Goal: Information Seeking & Learning: Learn about a topic

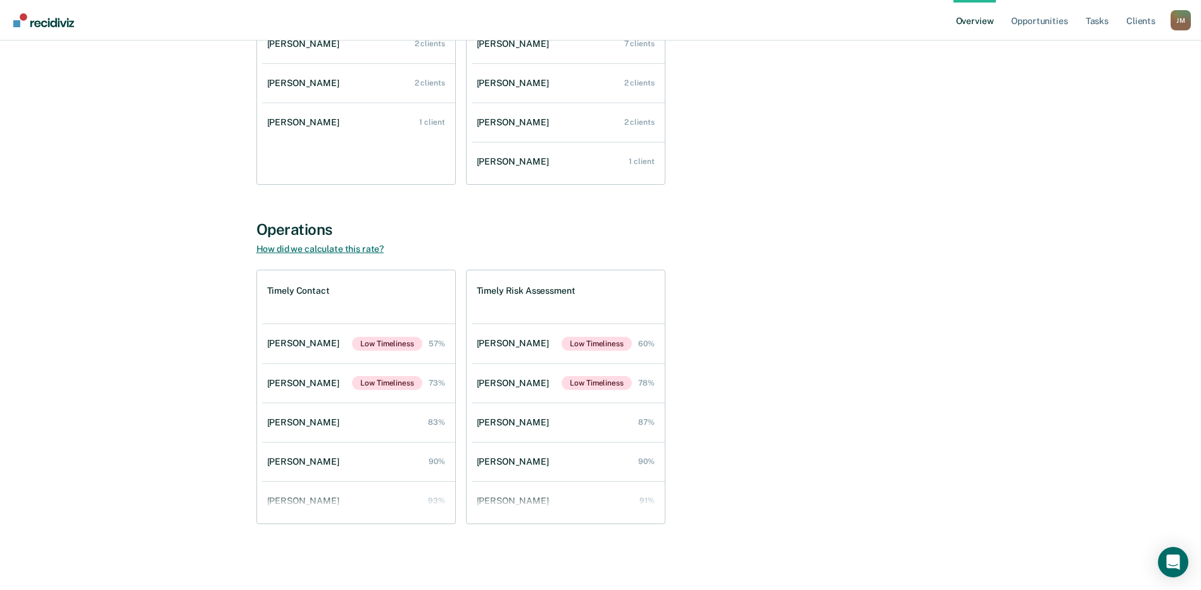
click at [290, 248] on link "How did we calculate this rate?" at bounding box center [320, 249] width 128 height 10
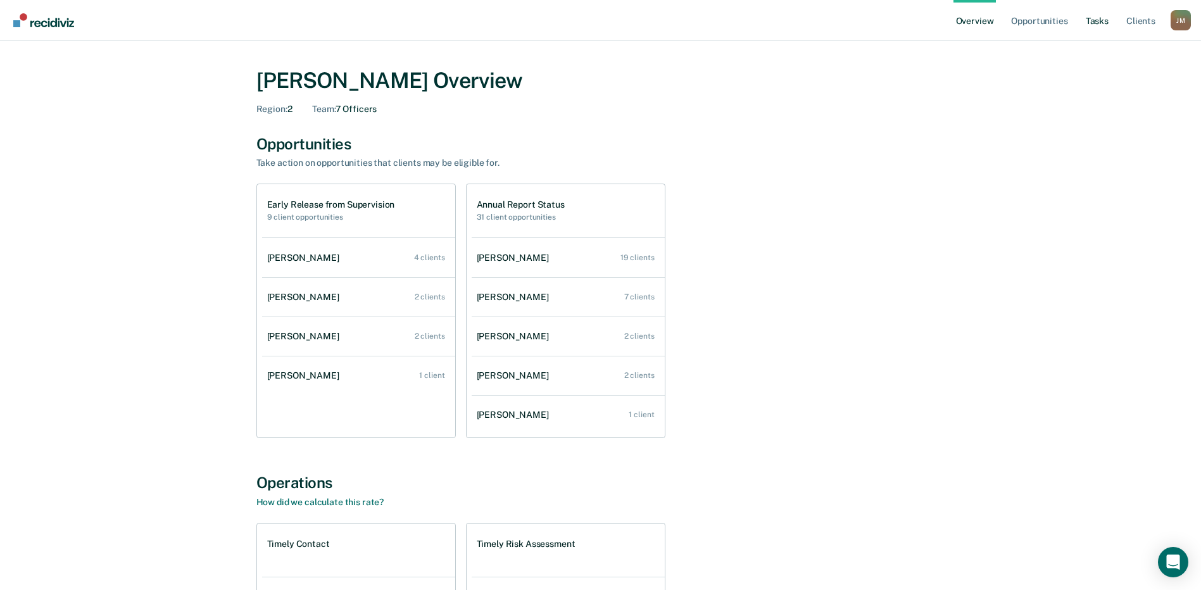
click at [1095, 19] on link "Tasks" at bounding box center [1098, 20] width 28 height 41
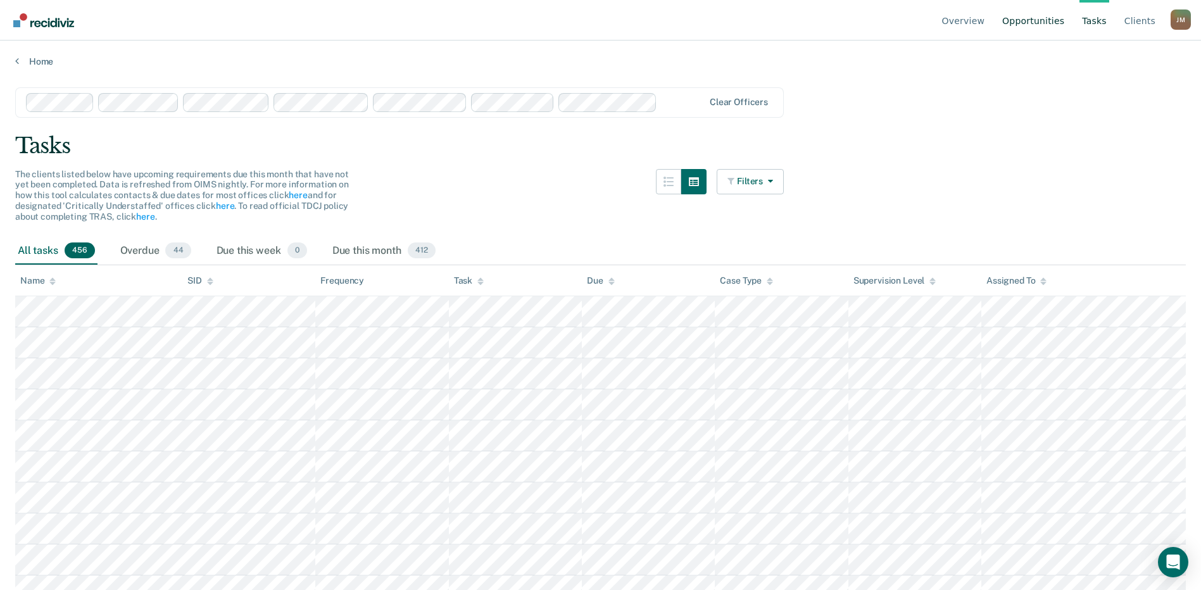
click at [1046, 19] on link "Opportunities" at bounding box center [1033, 20] width 67 height 41
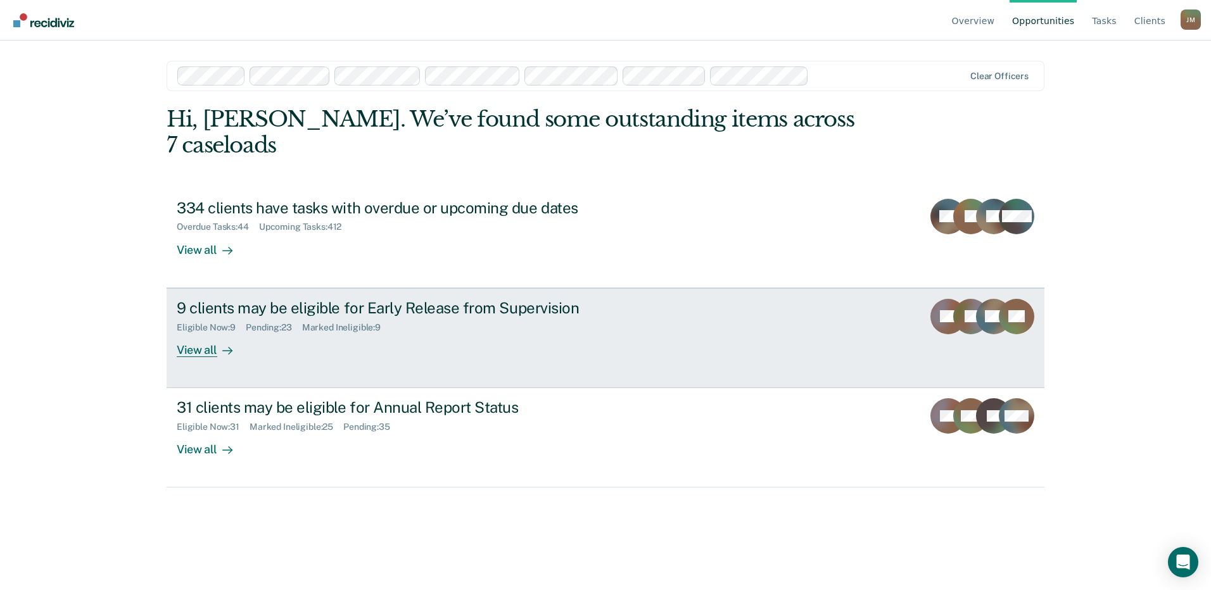
click at [200, 332] on div "View all" at bounding box center [212, 344] width 71 height 25
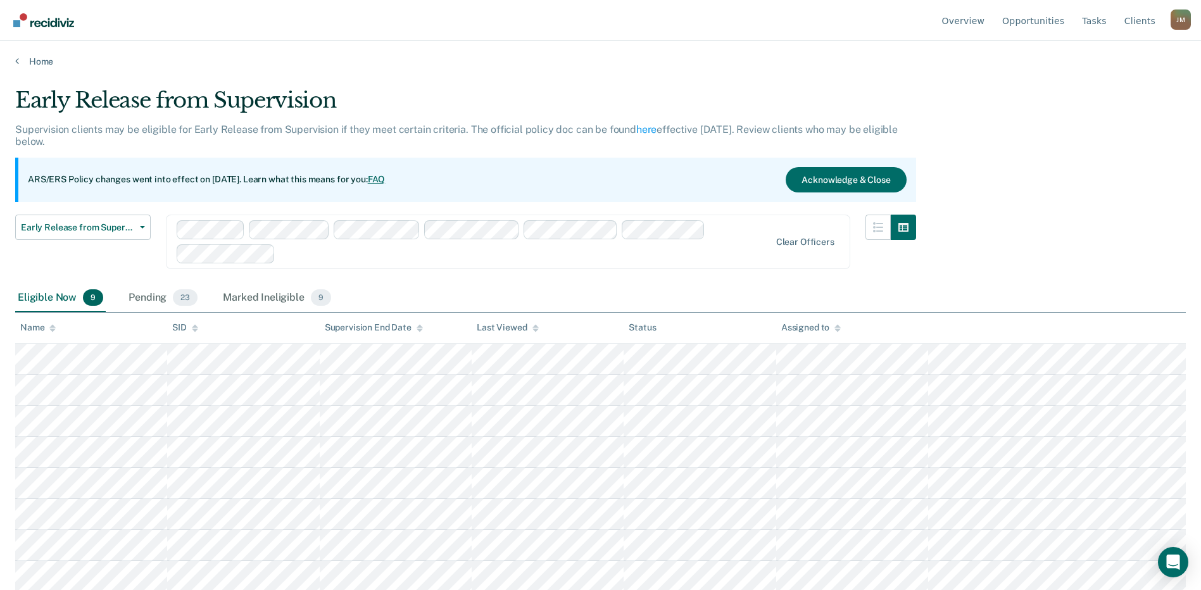
scroll to position [33, 0]
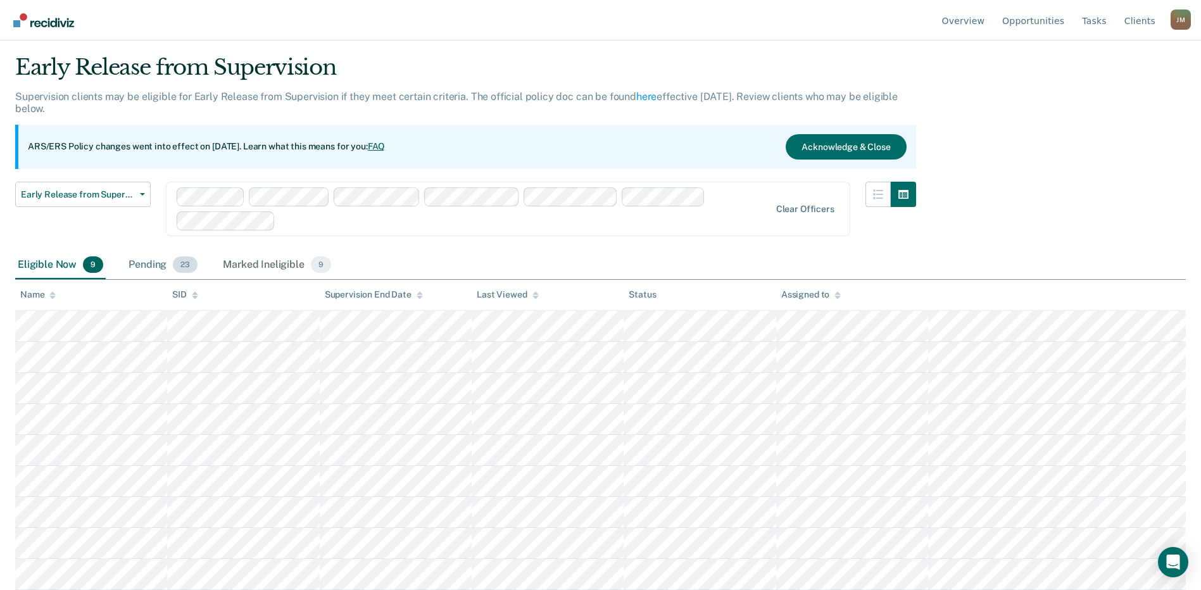
click at [157, 267] on div "Pending 23" at bounding box center [163, 265] width 74 height 28
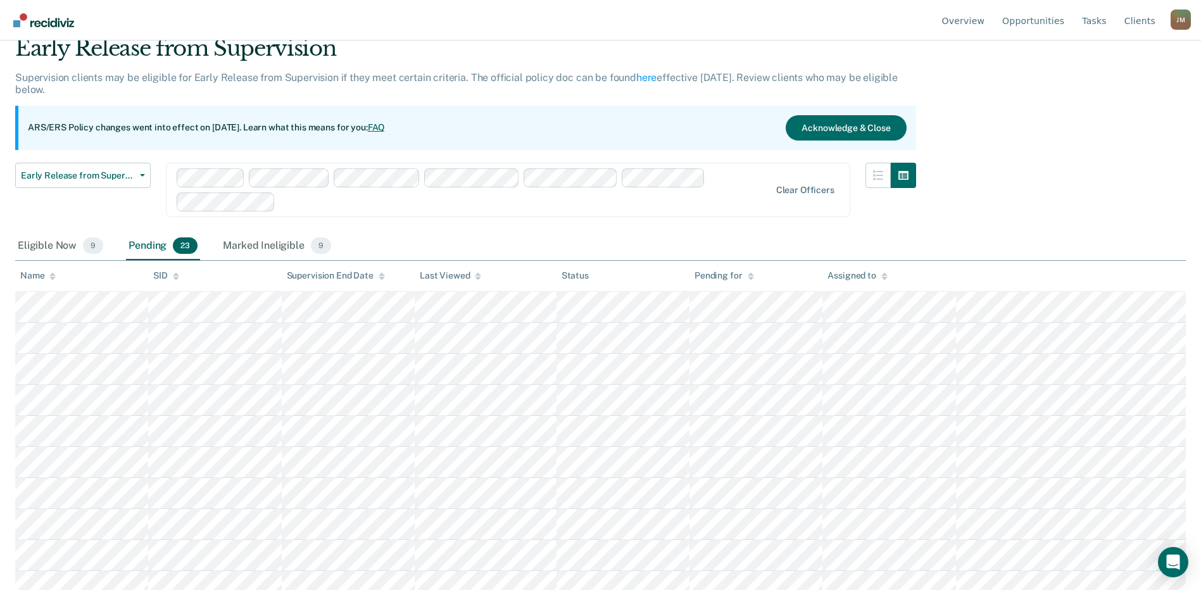
scroll to position [0, 0]
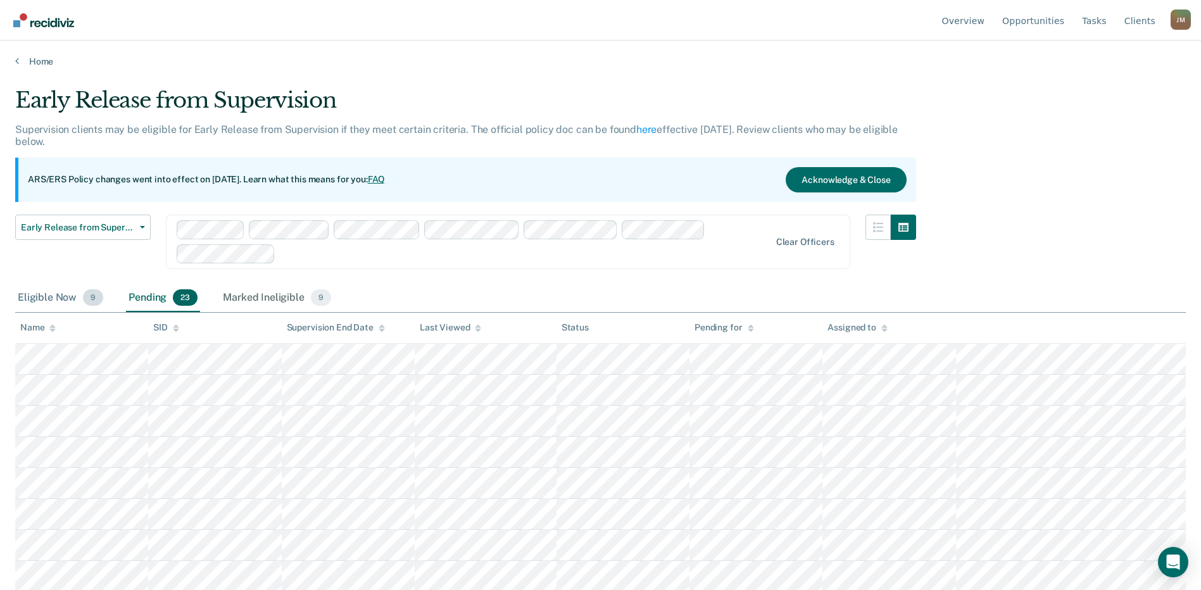
click at [46, 295] on div "Eligible Now 9" at bounding box center [60, 298] width 91 height 28
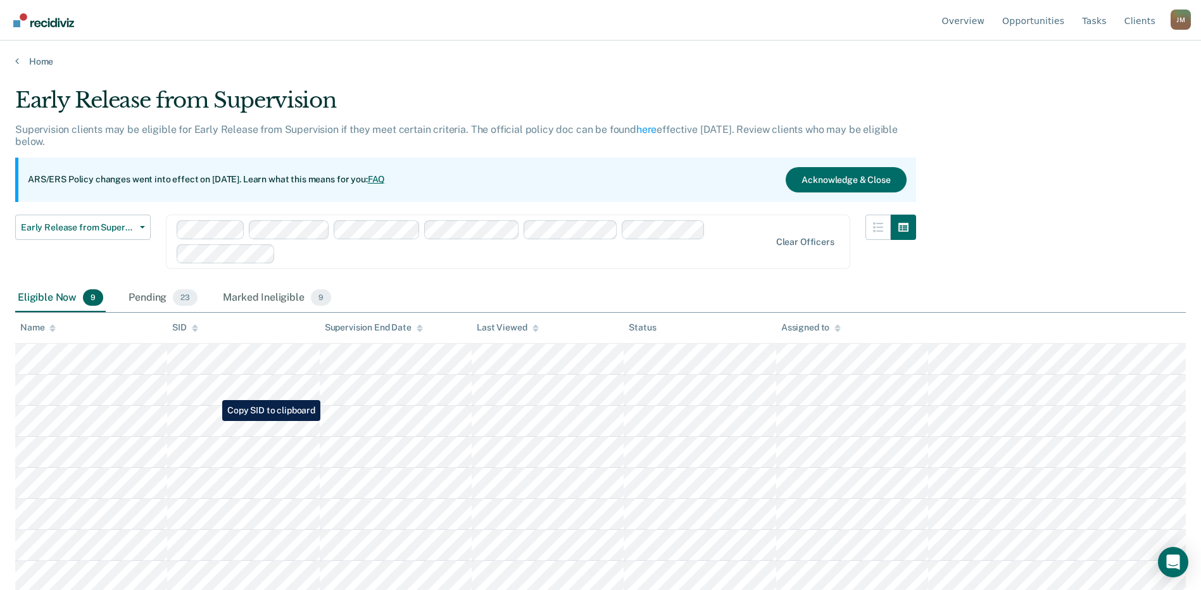
scroll to position [33, 0]
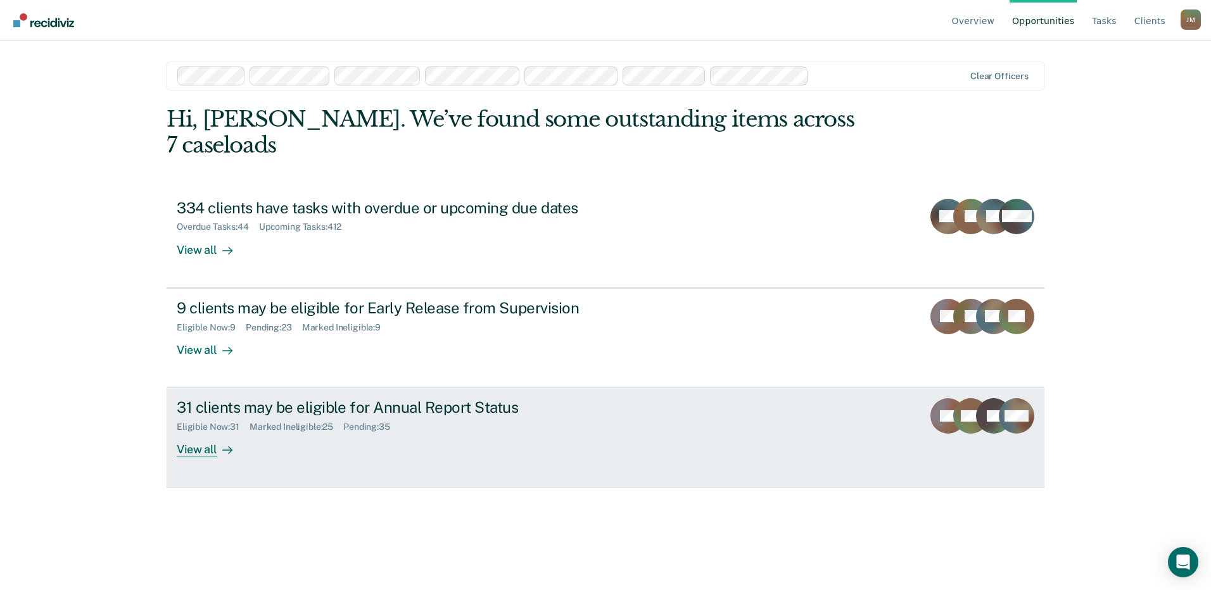
drag, startPoint x: 260, startPoint y: 383, endPoint x: 493, endPoint y: 362, distance: 234.0
click at [260, 398] on div "31 clients may be eligible for Annual Report Status" at bounding box center [399, 407] width 445 height 18
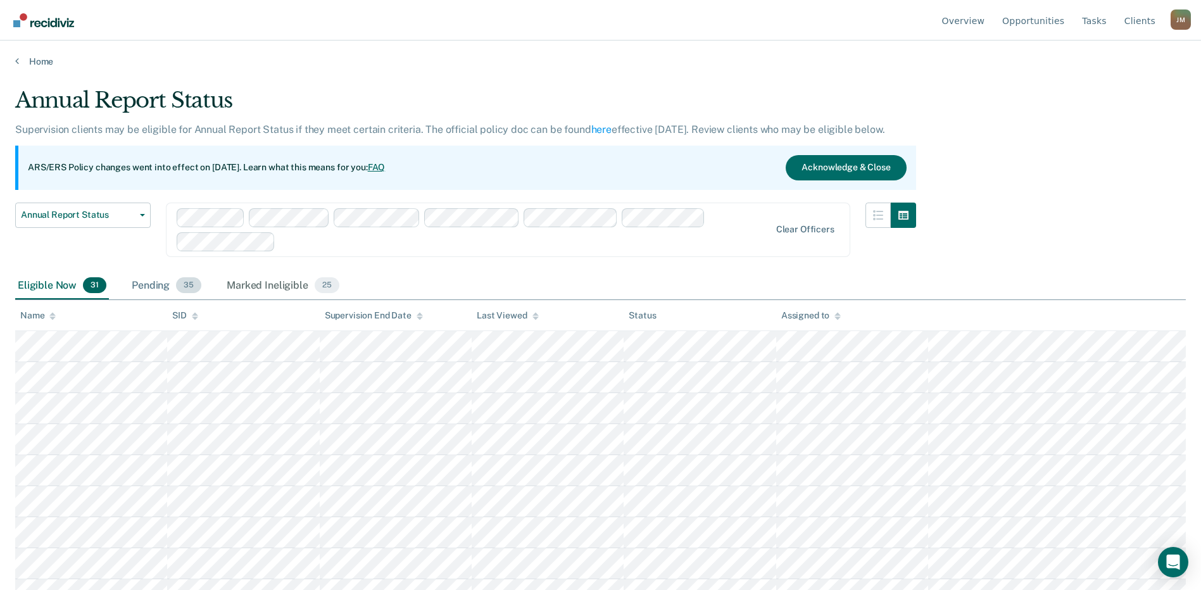
click at [175, 284] on div "Pending 35" at bounding box center [166, 286] width 75 height 28
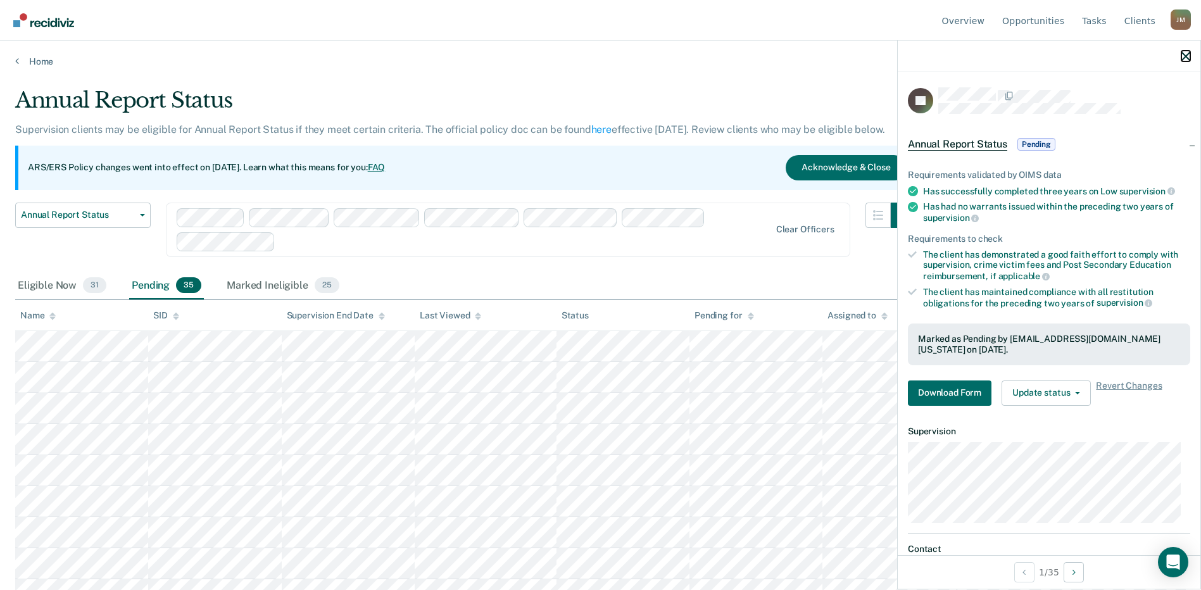
click at [1187, 56] on icon "button" at bounding box center [1186, 56] width 9 height 9
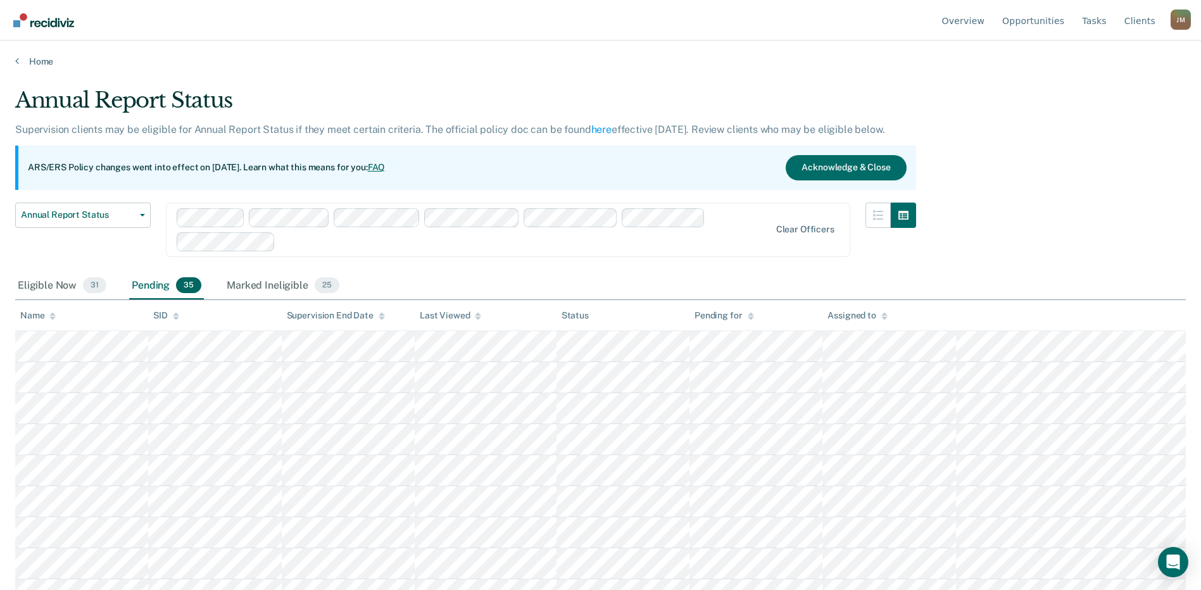
click at [458, 168] on div "ARS/ERS Policy changes went into effect on July 21, 2025. Learn what this means…" at bounding box center [465, 168] width 901 height 44
click at [386, 163] on link "FAQ" at bounding box center [377, 167] width 18 height 10
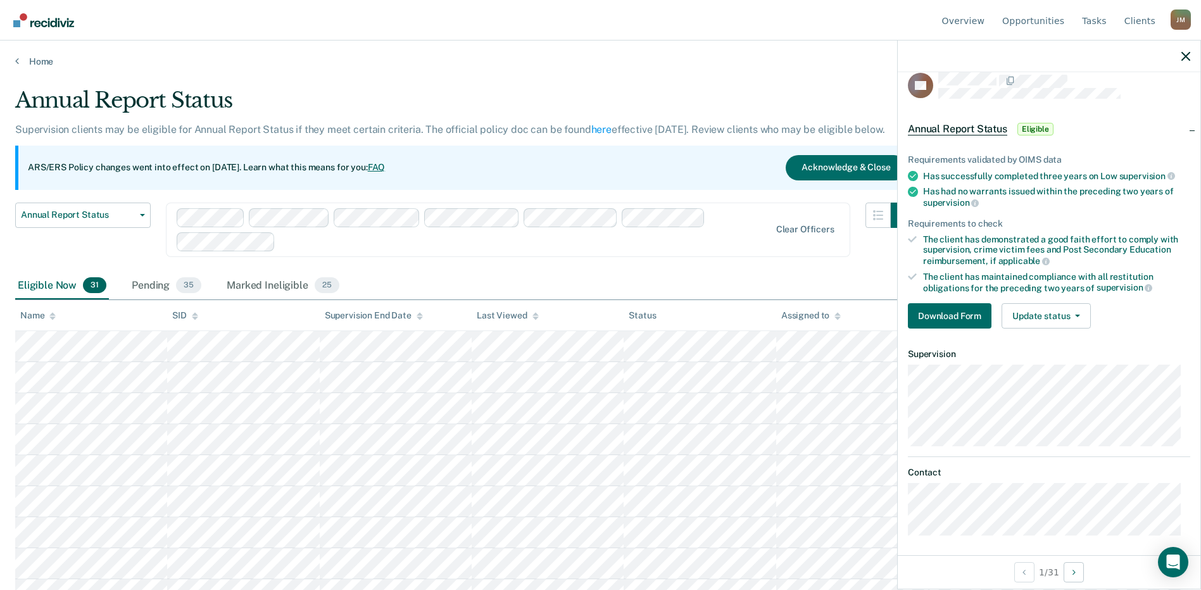
scroll to position [20, 0]
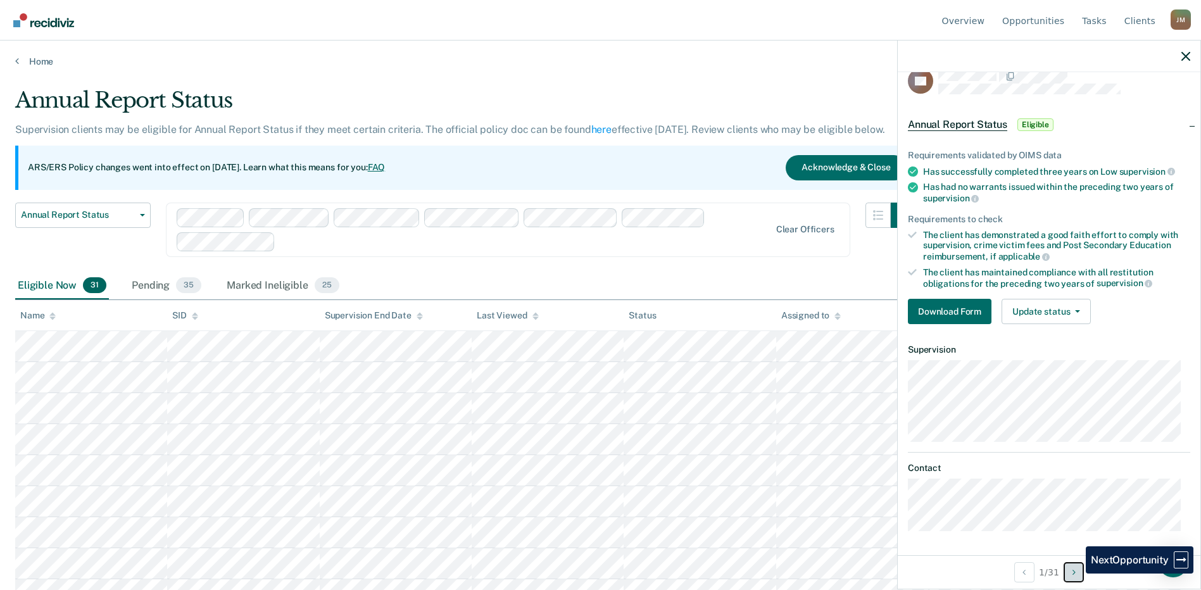
click at [1076, 574] on icon "Next Opportunity" at bounding box center [1074, 572] width 3 height 9
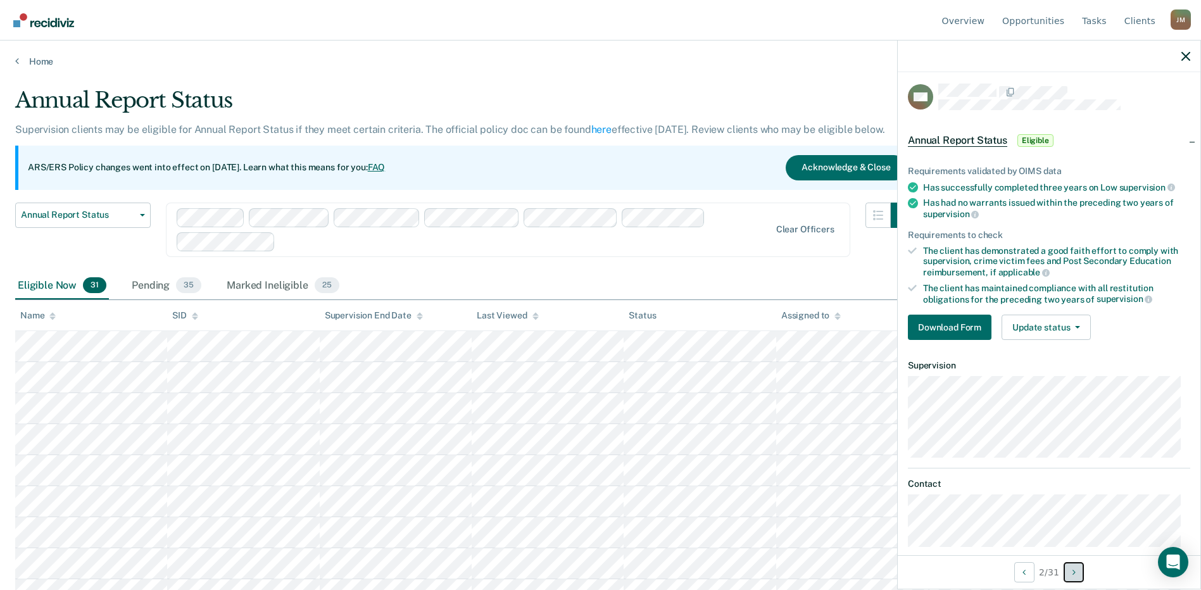
scroll to position [0, 0]
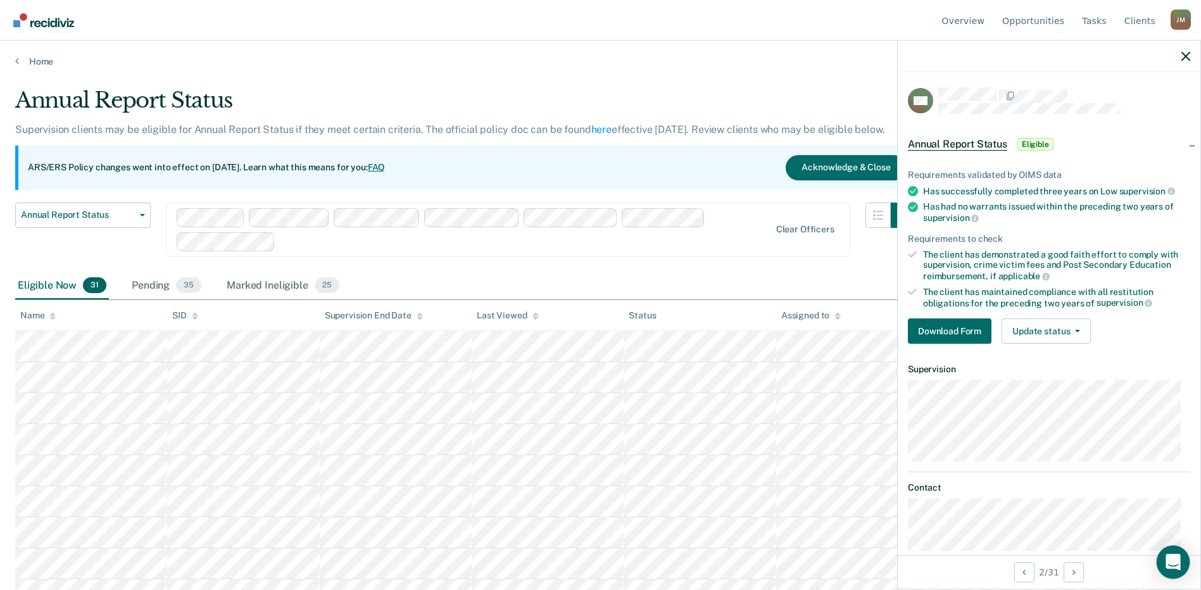
click at [1169, 559] on icon "Open Intercom Messenger" at bounding box center [1173, 562] width 15 height 16
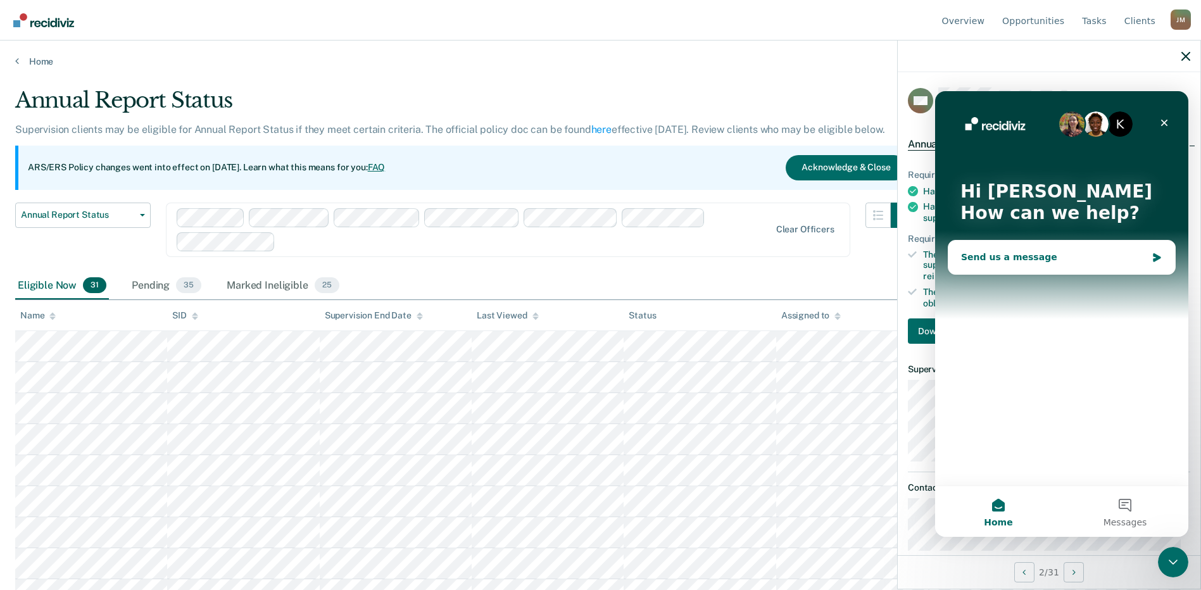
click at [1022, 256] on div "Send us a message" at bounding box center [1054, 257] width 186 height 13
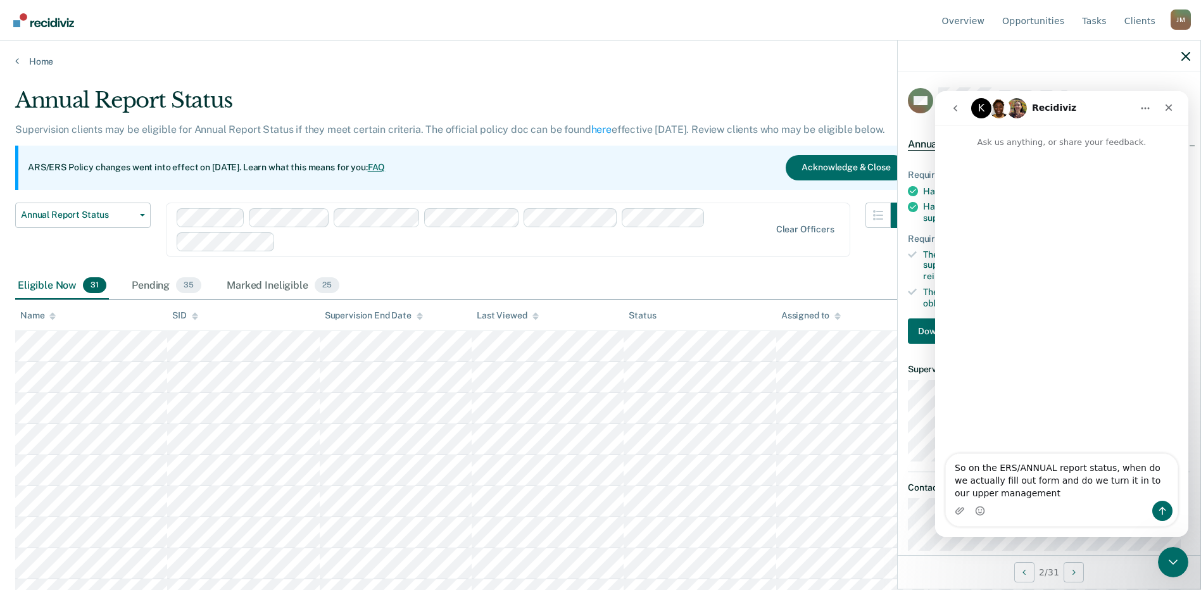
type textarea "So on the ERS/ANNUAL report status, when do we actually fill out form and do we…"
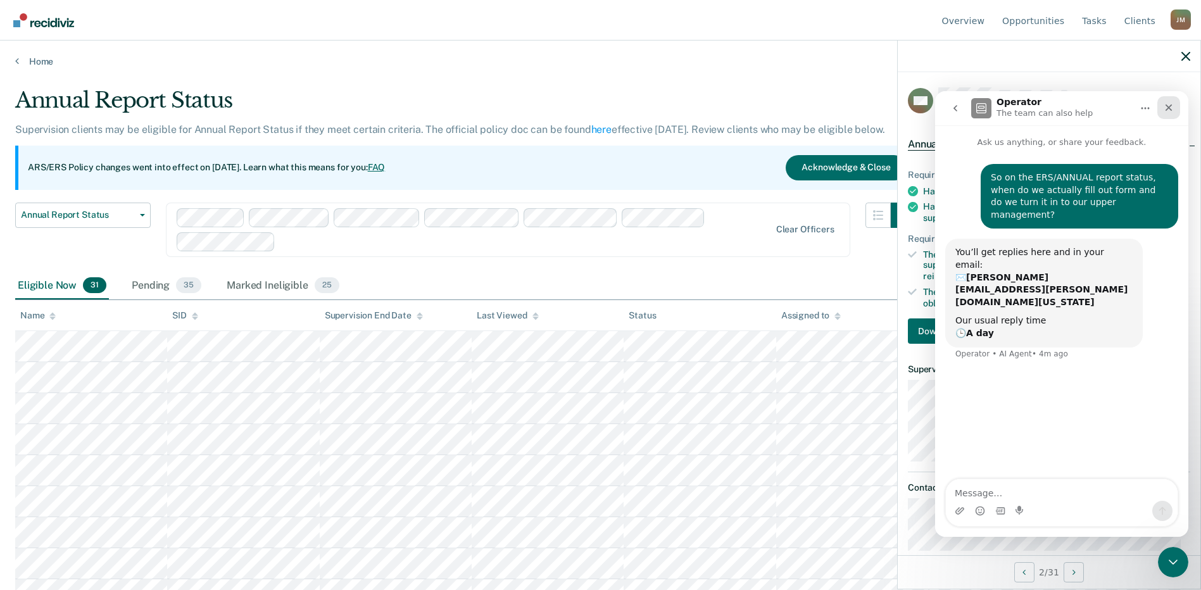
click at [1168, 109] on icon "Close" at bounding box center [1169, 107] width 7 height 7
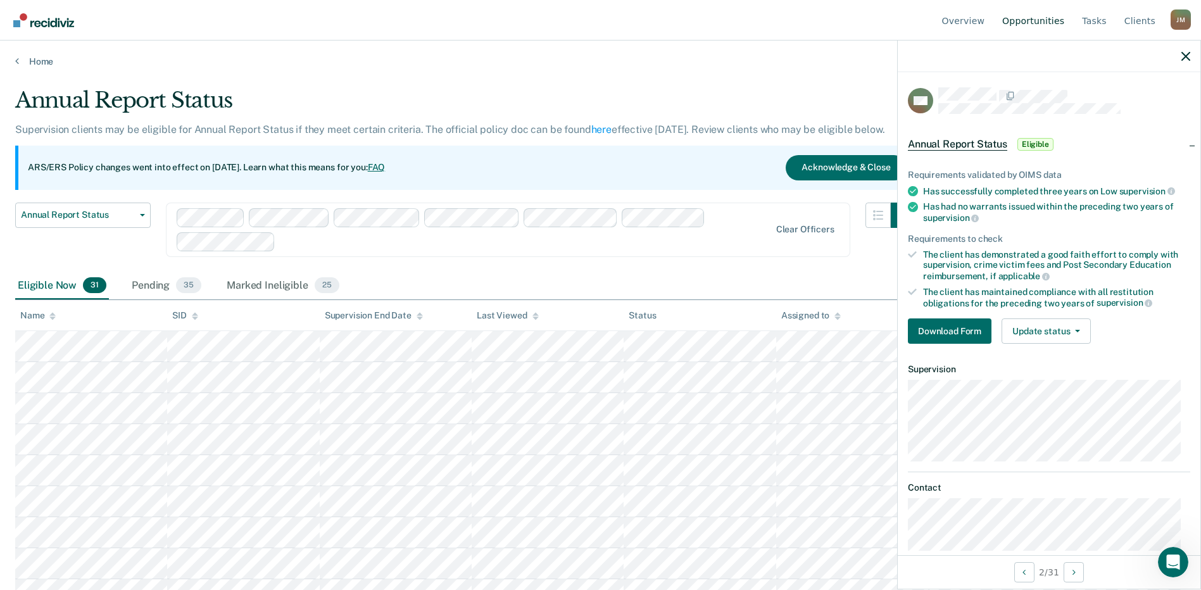
click at [1042, 19] on link "Opportunities" at bounding box center [1033, 20] width 67 height 41
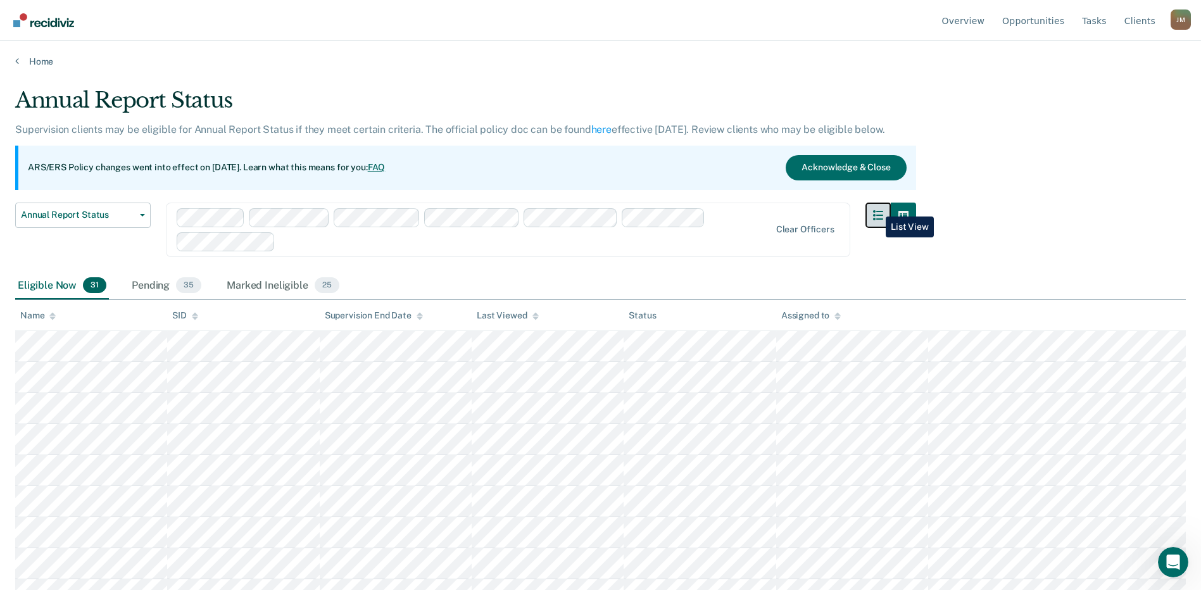
click at [876, 207] on button "button" at bounding box center [878, 215] width 25 height 25
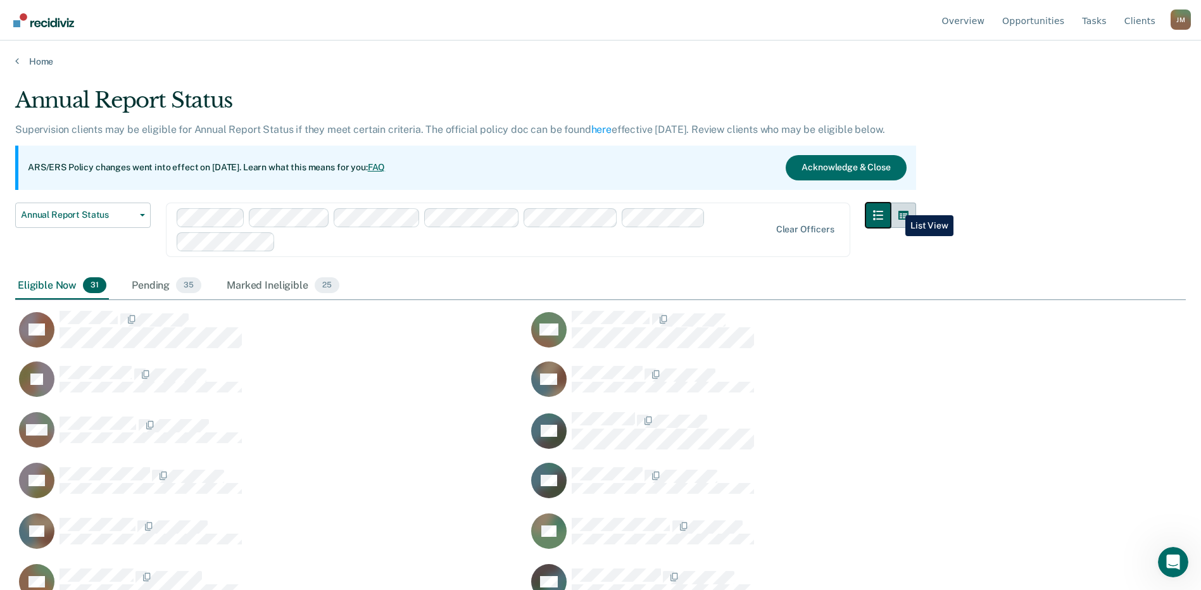
scroll to position [398, 1161]
click at [909, 211] on icon "button" at bounding box center [904, 215] width 10 height 9
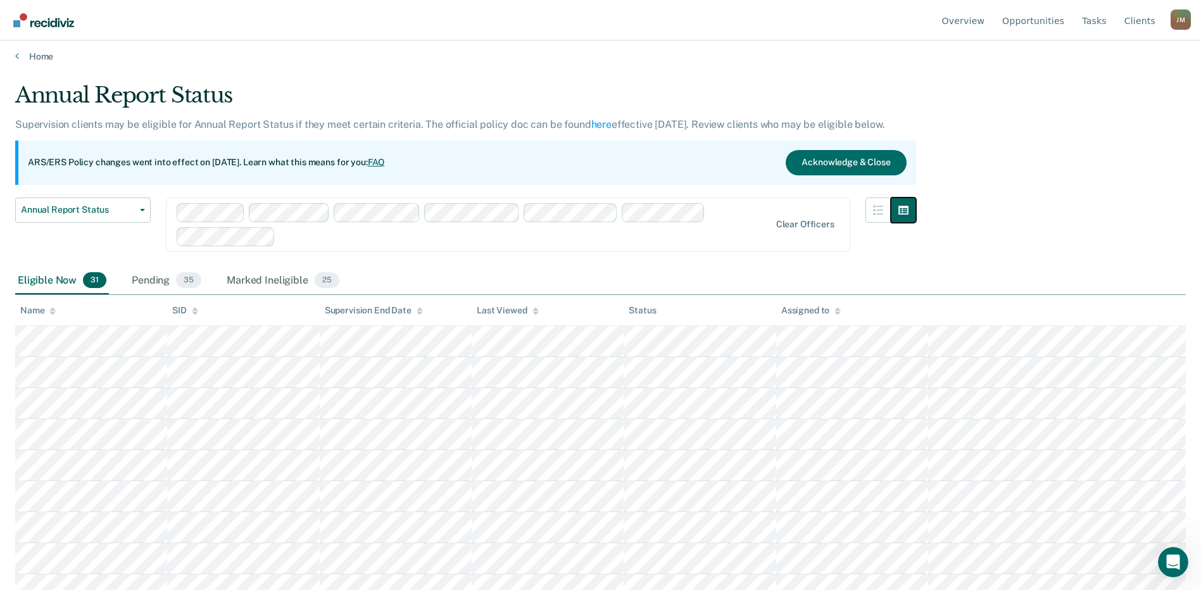
scroll to position [0, 0]
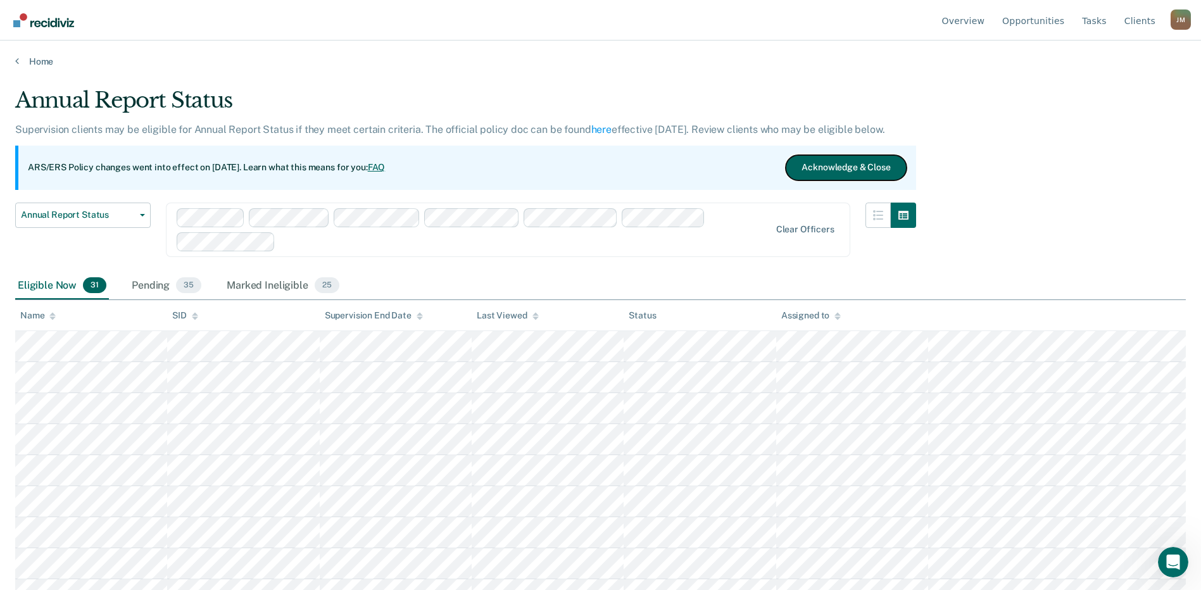
click at [845, 172] on button "Acknowledge & Close" at bounding box center [846, 167] width 120 height 25
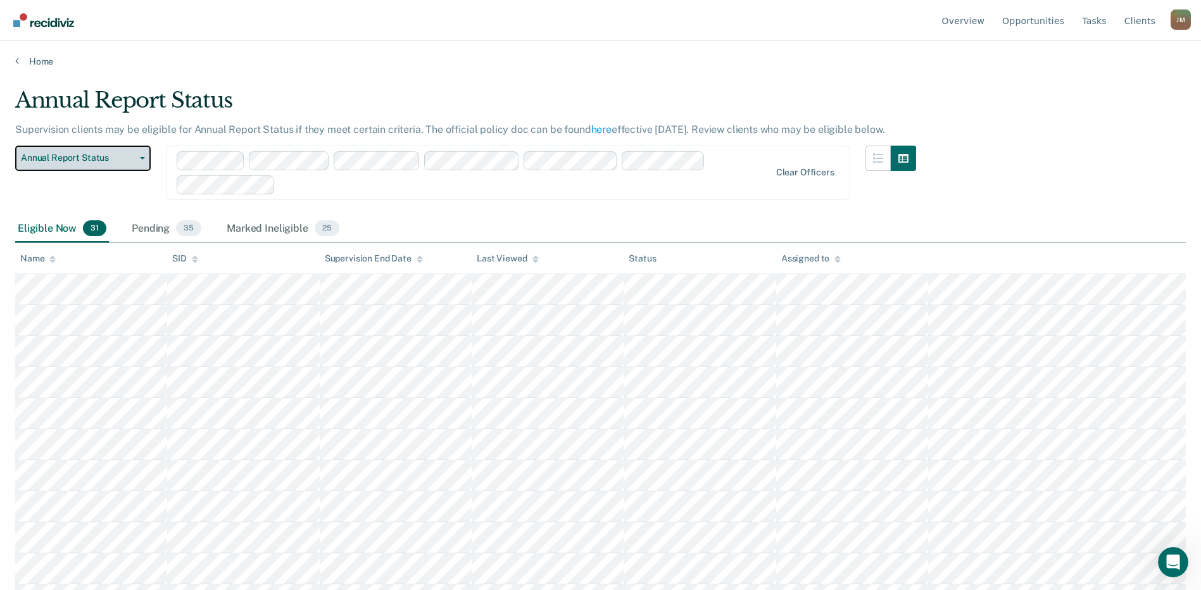
click at [144, 153] on button "Annual Report Status" at bounding box center [83, 158] width 136 height 25
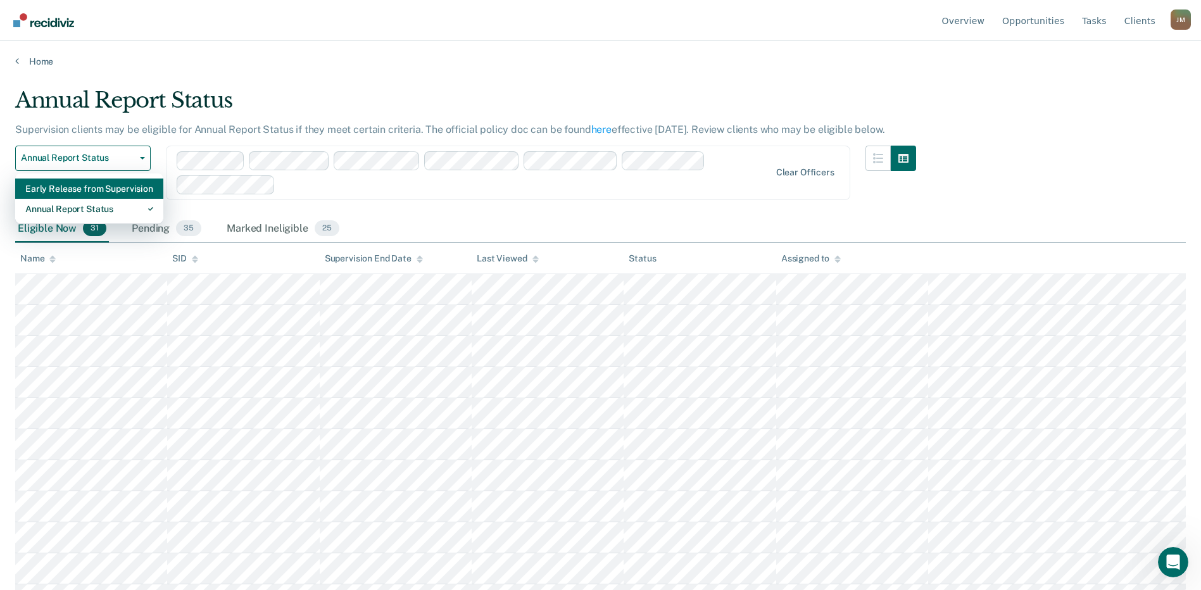
click at [85, 186] on div "Early Release from Supervision" at bounding box center [89, 189] width 128 height 20
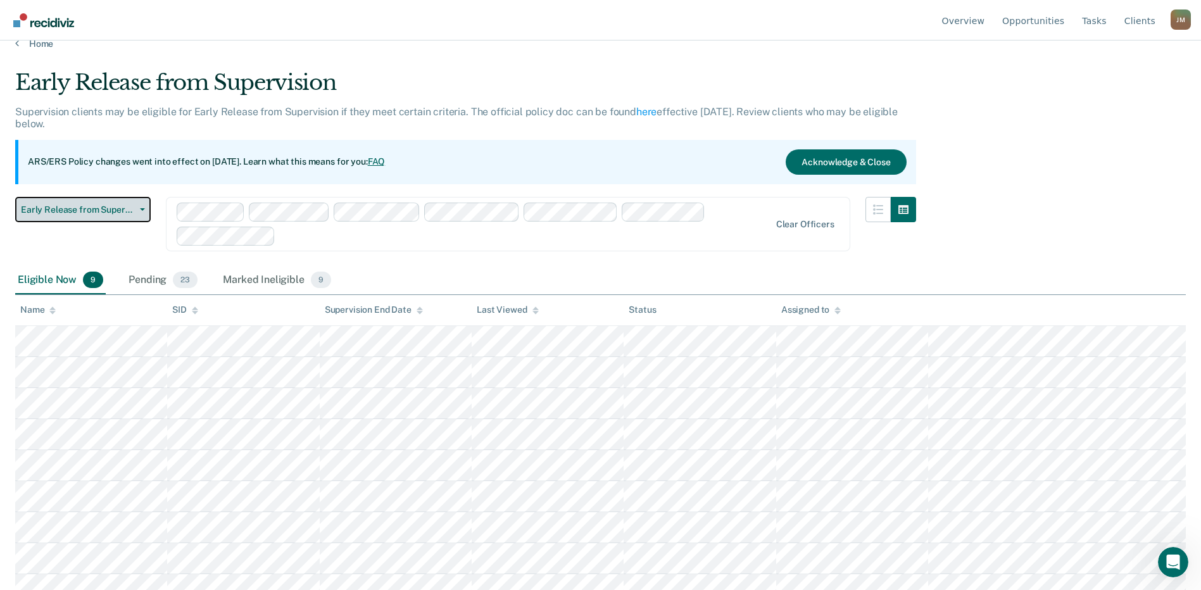
scroll to position [33, 0]
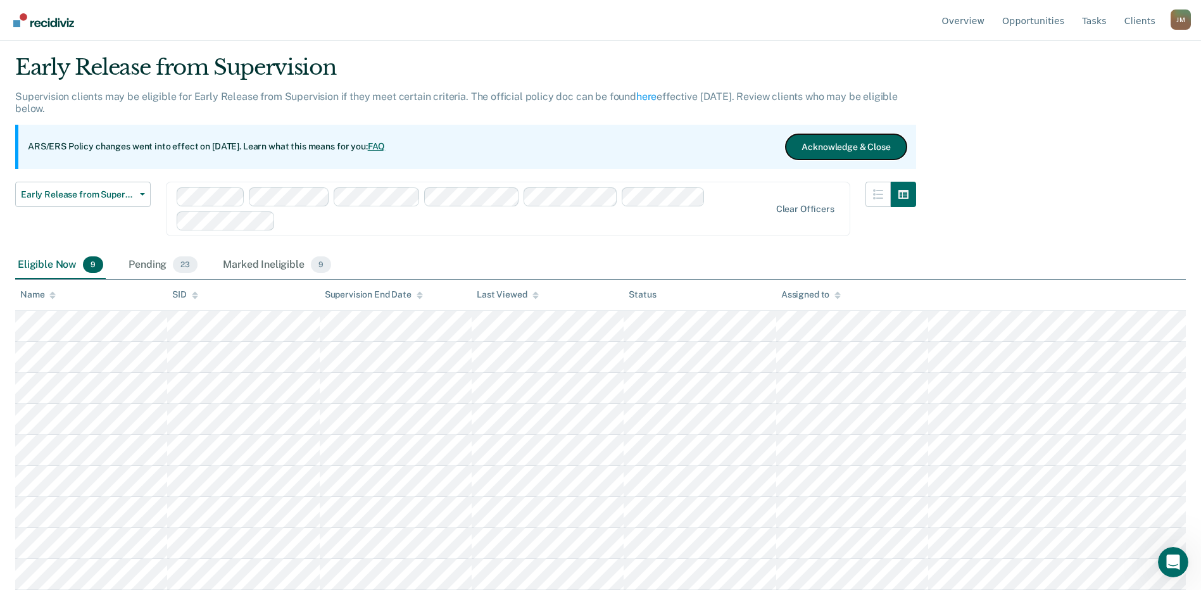
click at [876, 141] on button "Acknowledge & Close" at bounding box center [846, 146] width 120 height 25
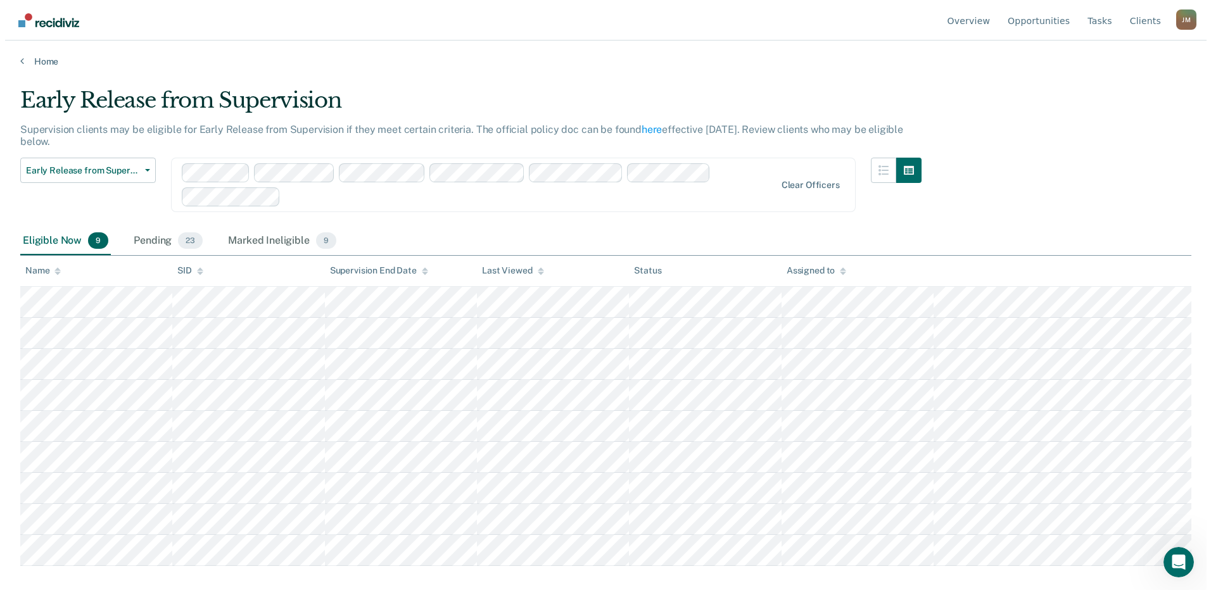
scroll to position [0, 0]
click at [53, 20] on img "Go to Recidiviz Home" at bounding box center [43, 20] width 61 height 14
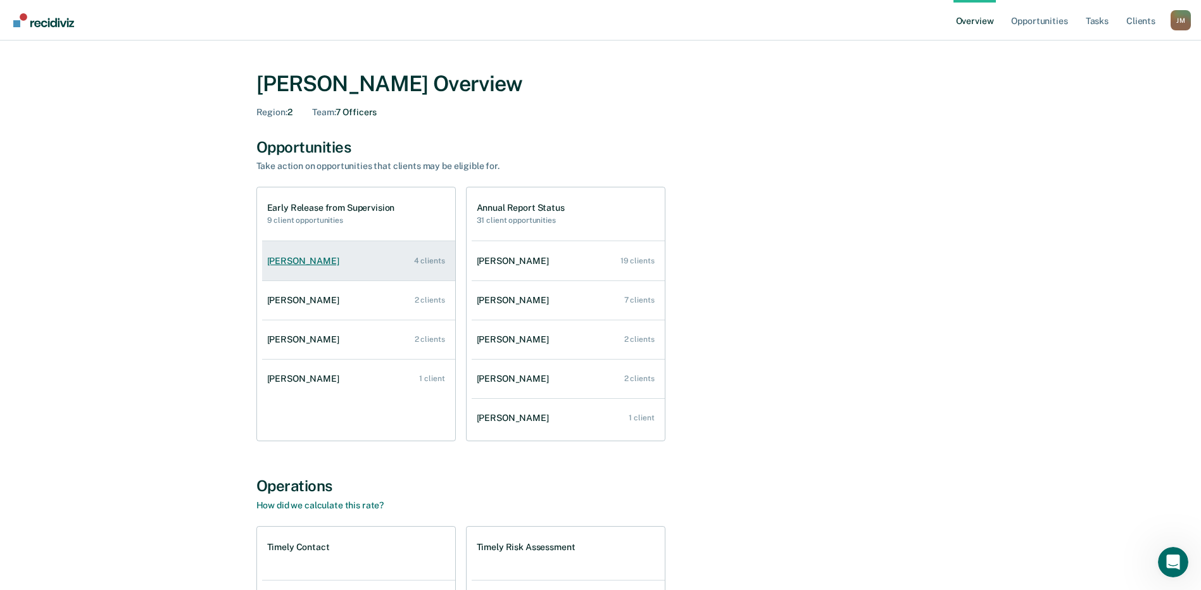
click at [315, 260] on div "[PERSON_NAME]" at bounding box center [305, 261] width 77 height 11
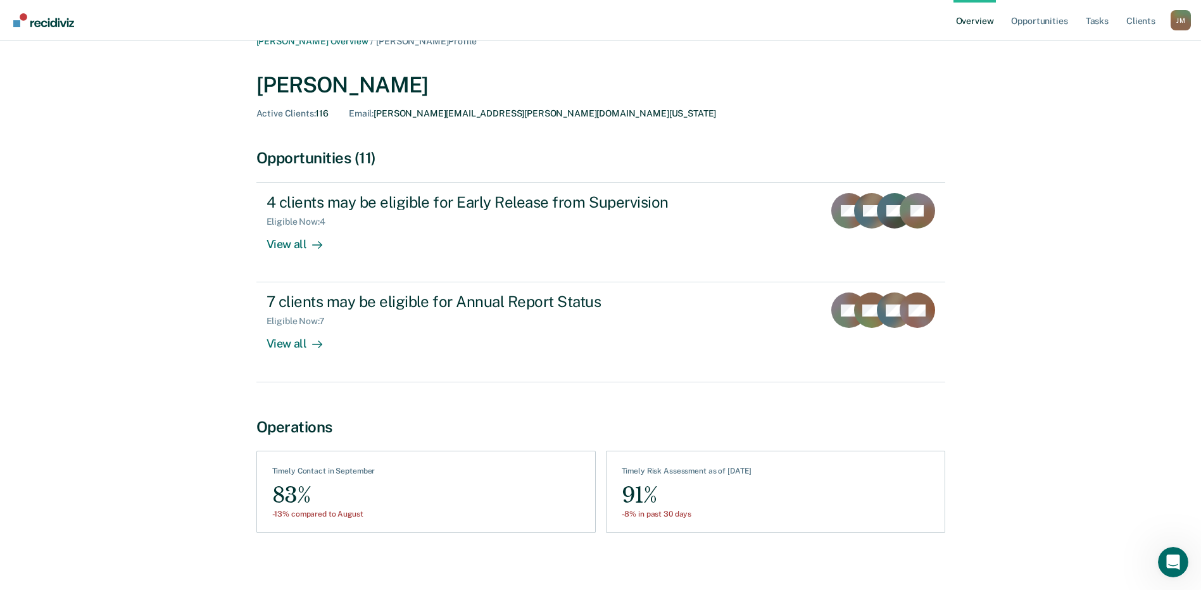
scroll to position [28, 0]
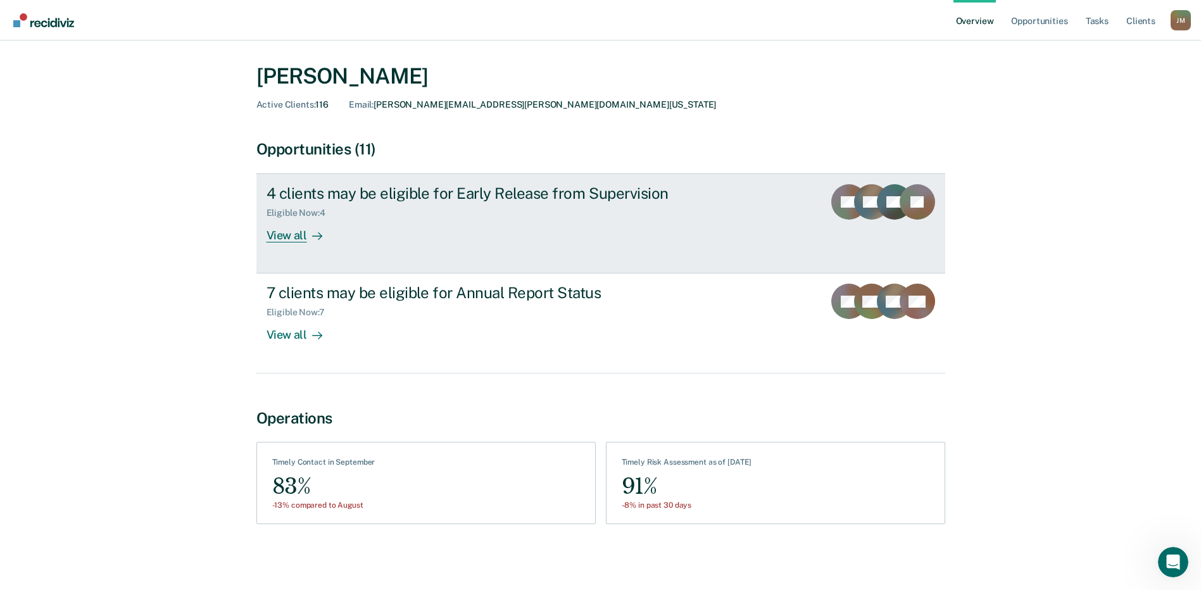
click at [294, 234] on div "View all" at bounding box center [302, 230] width 71 height 25
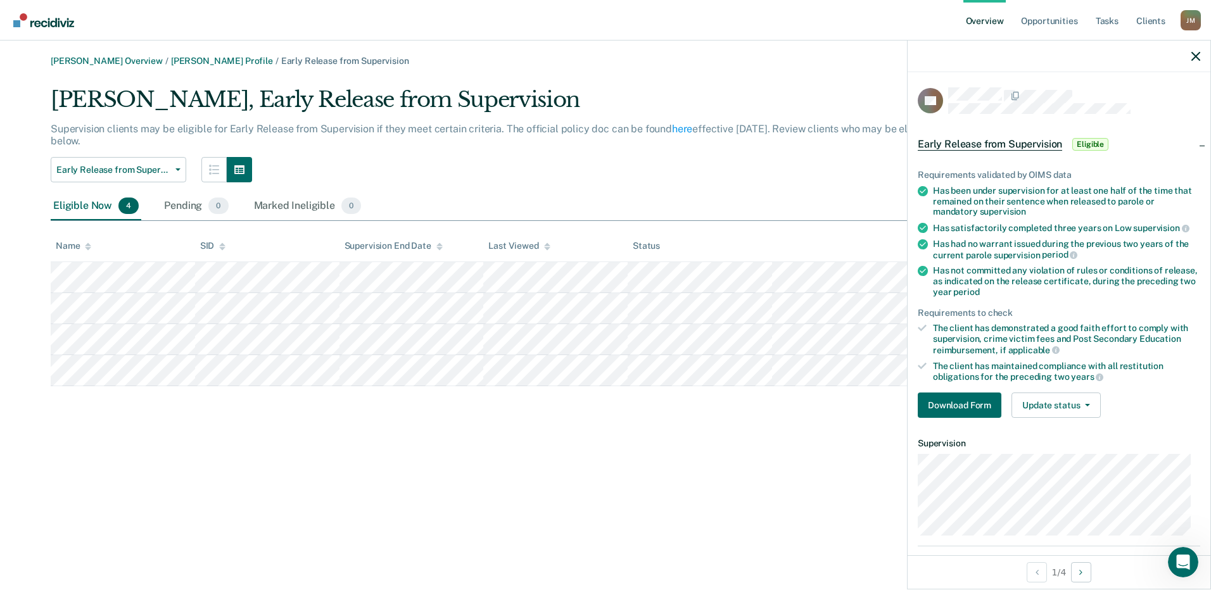
click at [754, 488] on div "[PERSON_NAME] Overview / [PERSON_NAME] Profile / Early Release from Supervision…" at bounding box center [605, 303] width 1180 height 494
click at [1192, 58] on icon "button" at bounding box center [1195, 56] width 9 height 9
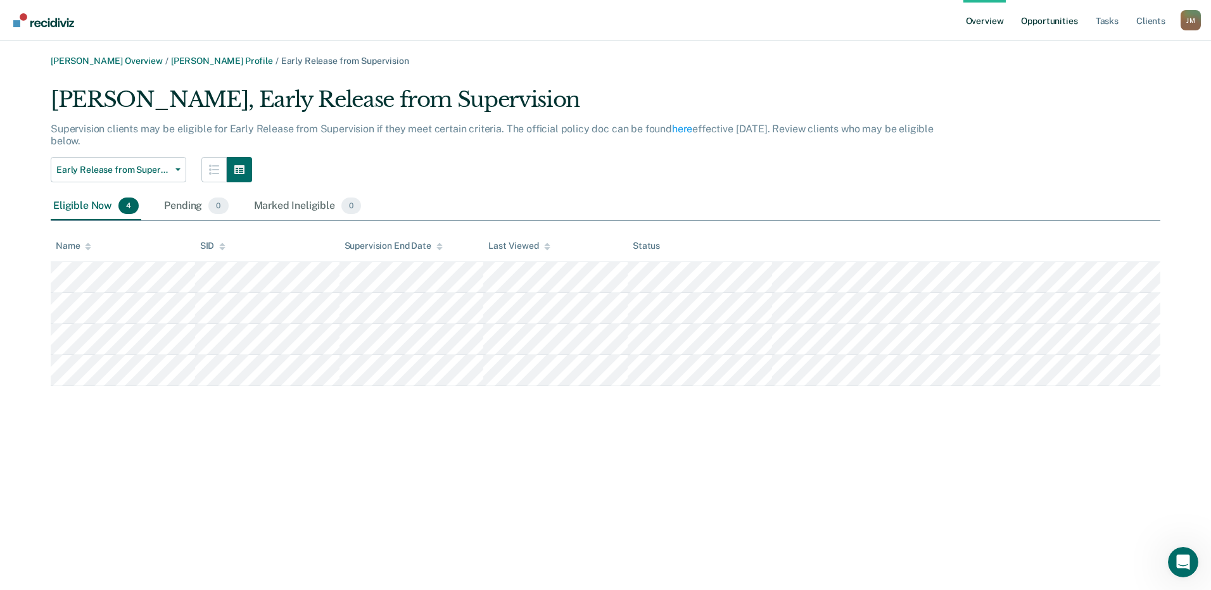
click at [1049, 24] on link "Opportunities" at bounding box center [1048, 20] width 61 height 41
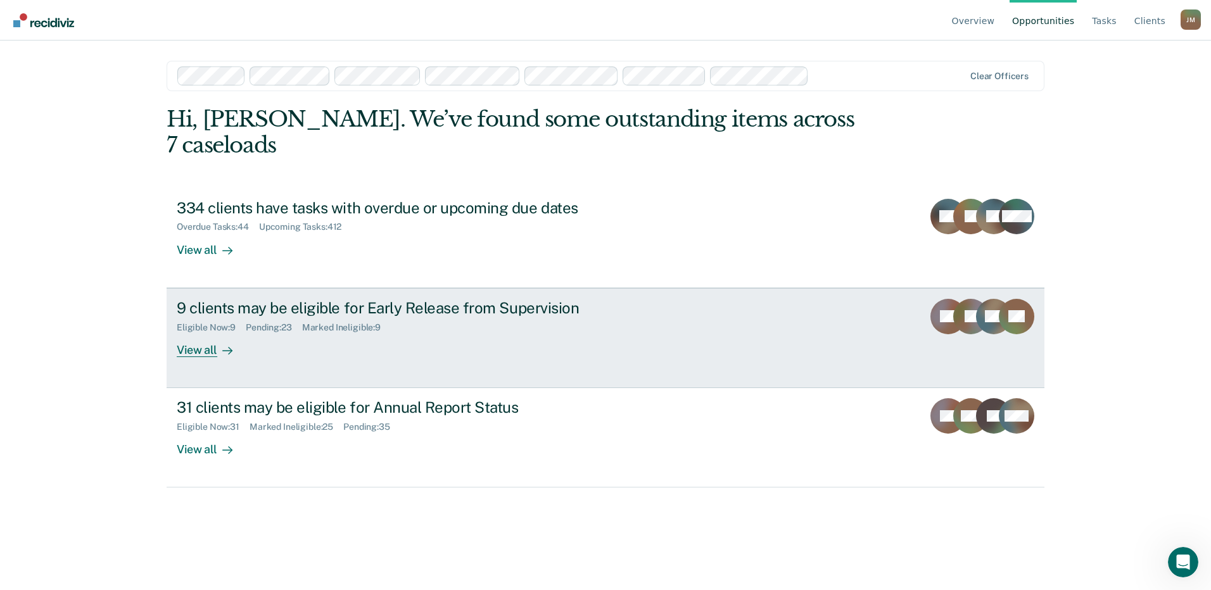
click at [234, 299] on div "9 clients may be eligible for Early Release from Supervision" at bounding box center [399, 308] width 445 height 18
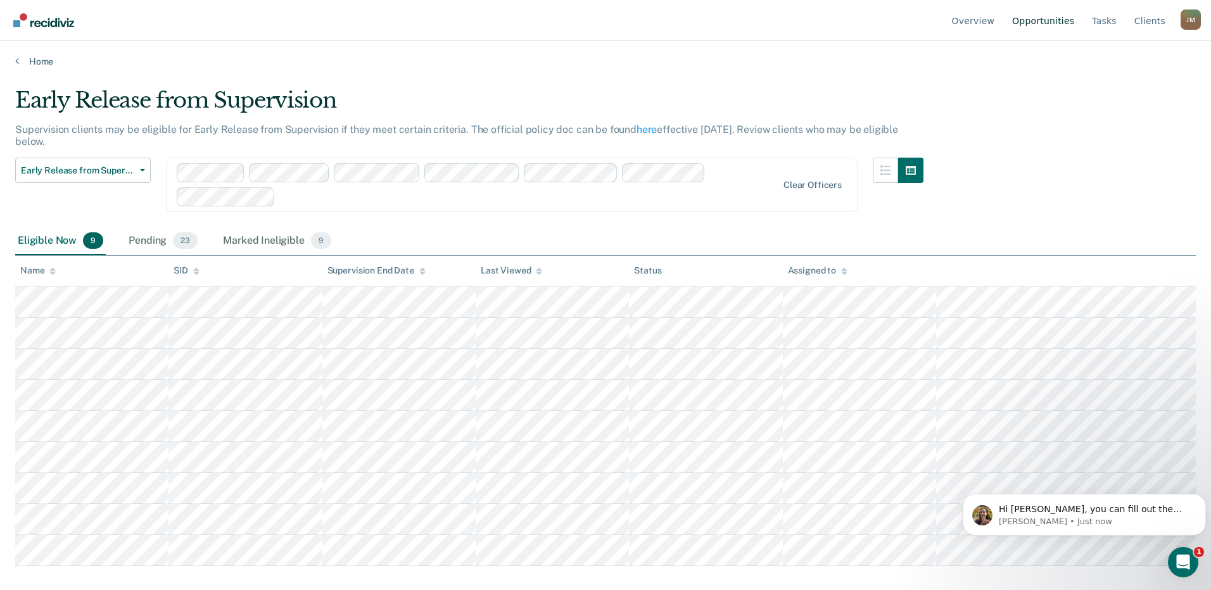
click at [1048, 20] on link "Opportunities" at bounding box center [1042, 20] width 67 height 41
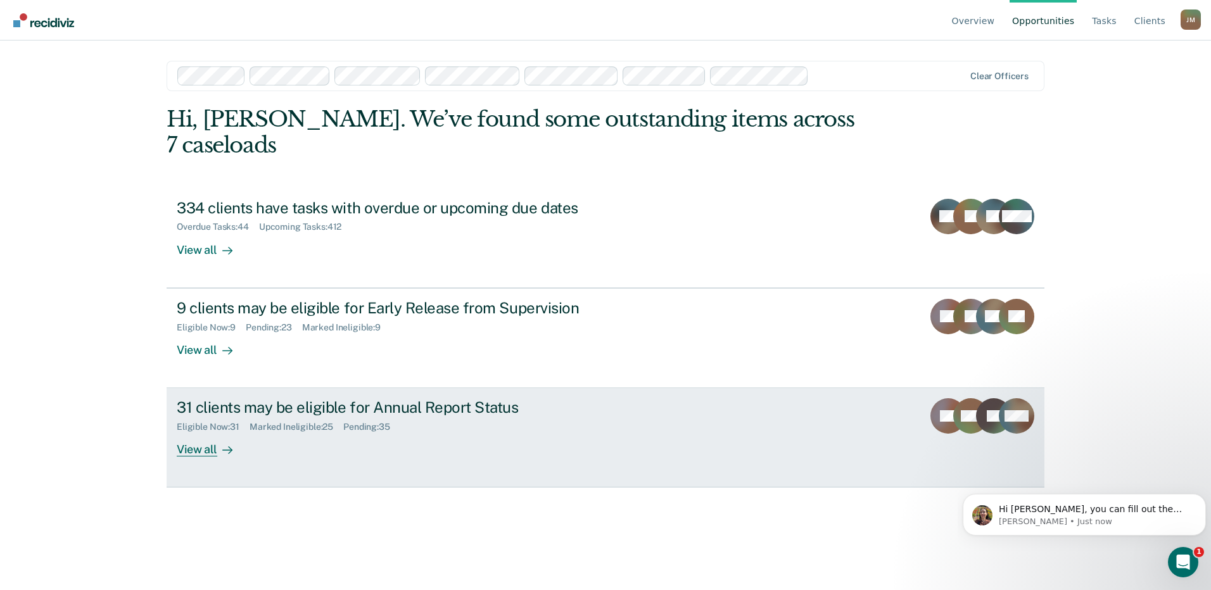
click at [280, 398] on div "31 clients may be eligible for Annual Report Status" at bounding box center [399, 407] width 445 height 18
click at [280, 384] on div "Overview Opportunities Tasks Client s [PERSON_NAME] [PERSON_NAME] Profile How i…" at bounding box center [605, 295] width 1211 height 590
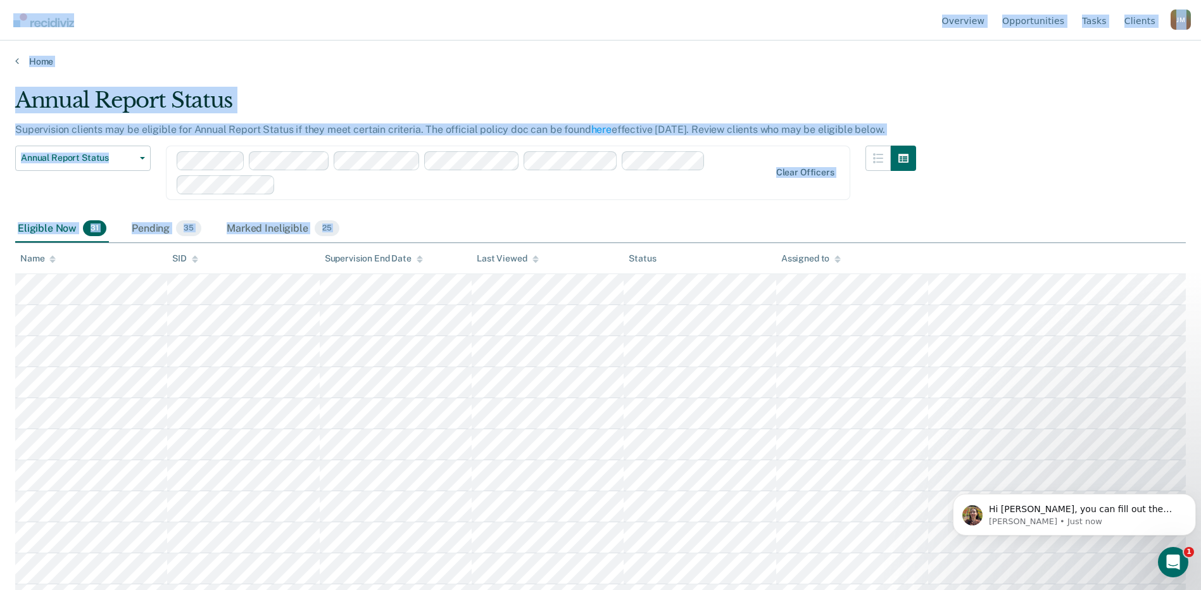
click at [460, 206] on div "Annual Report Status Early Release from Supervision Annual Report Status Clear …" at bounding box center [465, 181] width 901 height 70
click at [427, 213] on div "Annual Report Status Early Release from Supervision Annual Report Status Clear …" at bounding box center [465, 181] width 901 height 70
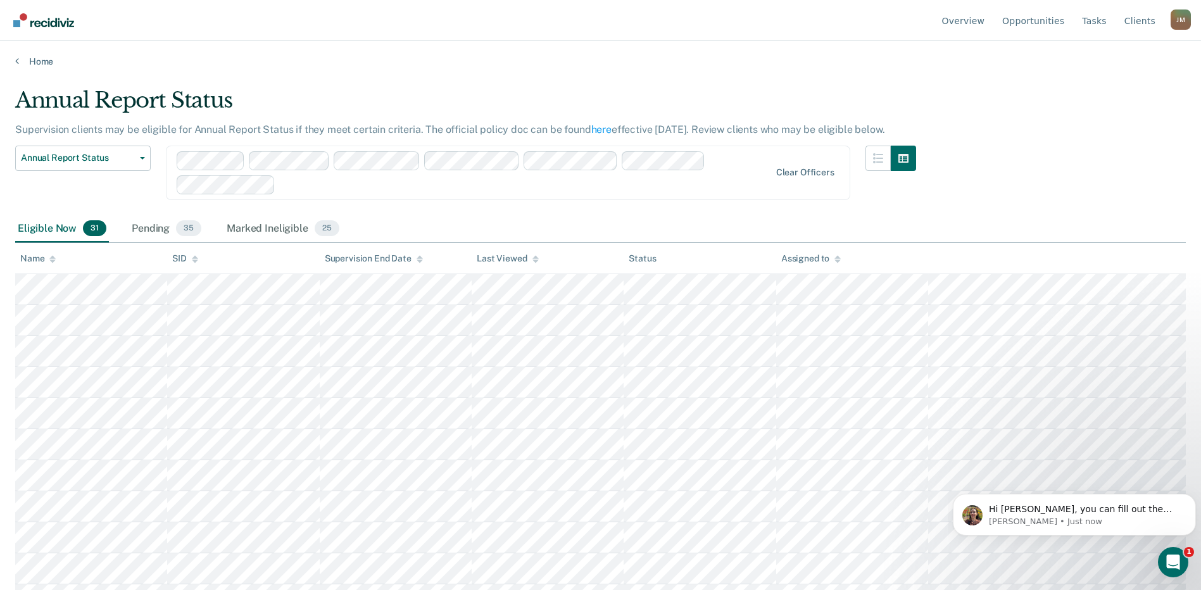
click at [427, 213] on div "Annual Report Status Early Release from Supervision Annual Report Status Clear …" at bounding box center [465, 181] width 901 height 70
drag, startPoint x: 427, startPoint y: 213, endPoint x: 406, endPoint y: 229, distance: 25.8
click at [406, 229] on div "Eligible Now 31 Pending 35 Marked Ineligible 25" at bounding box center [600, 229] width 1171 height 28
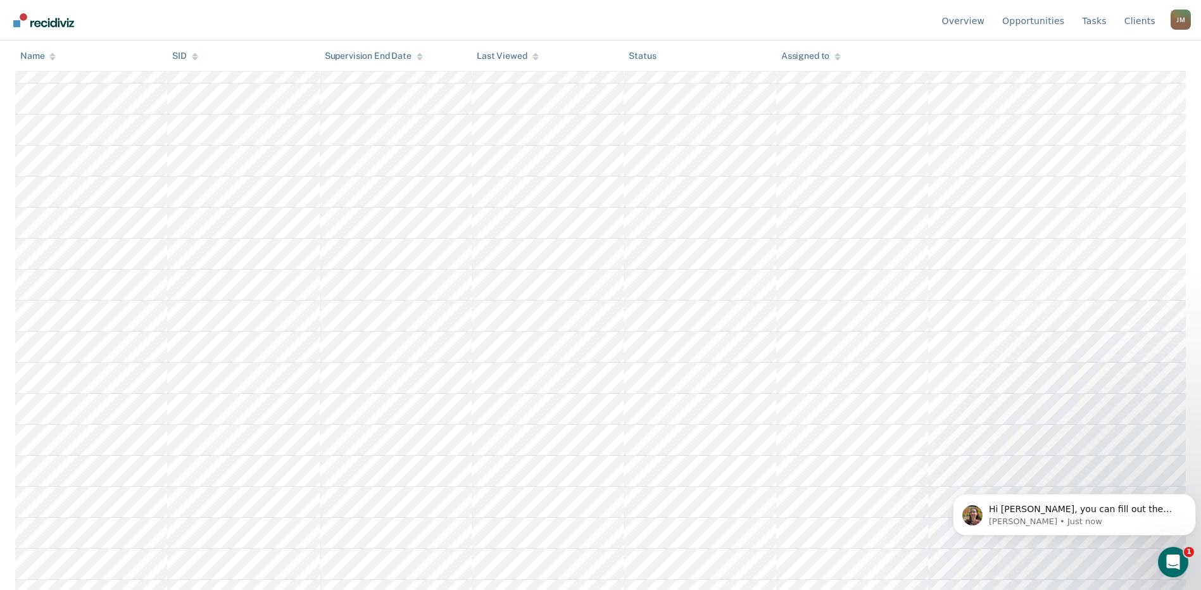
scroll to position [253, 0]
click at [1058, 510] on span "Hi [PERSON_NAME], you can fill out the form as soon as the client surfaces as e…" at bounding box center [1082, 546] width 187 height 85
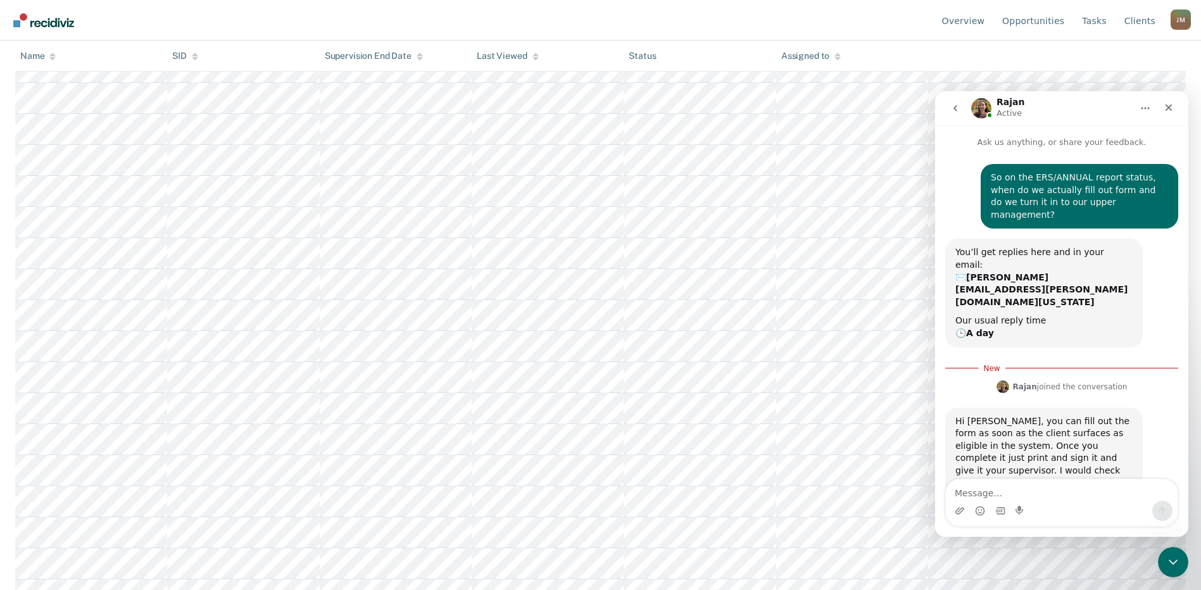
scroll to position [2, 0]
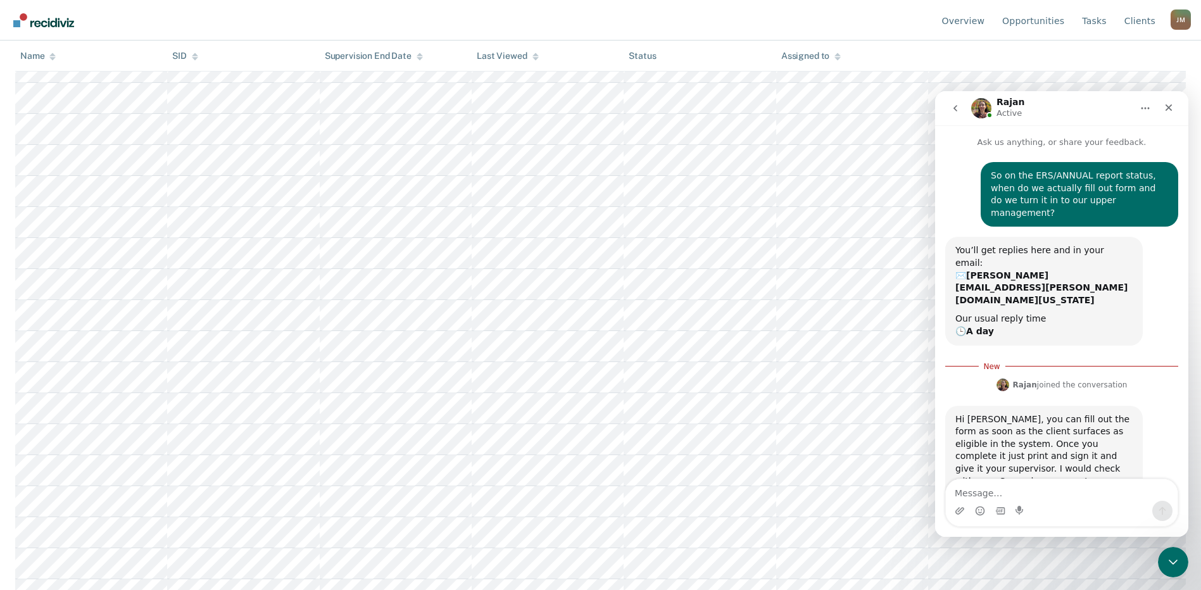
click at [1023, 496] on textarea "Message…" at bounding box center [1062, 490] width 232 height 22
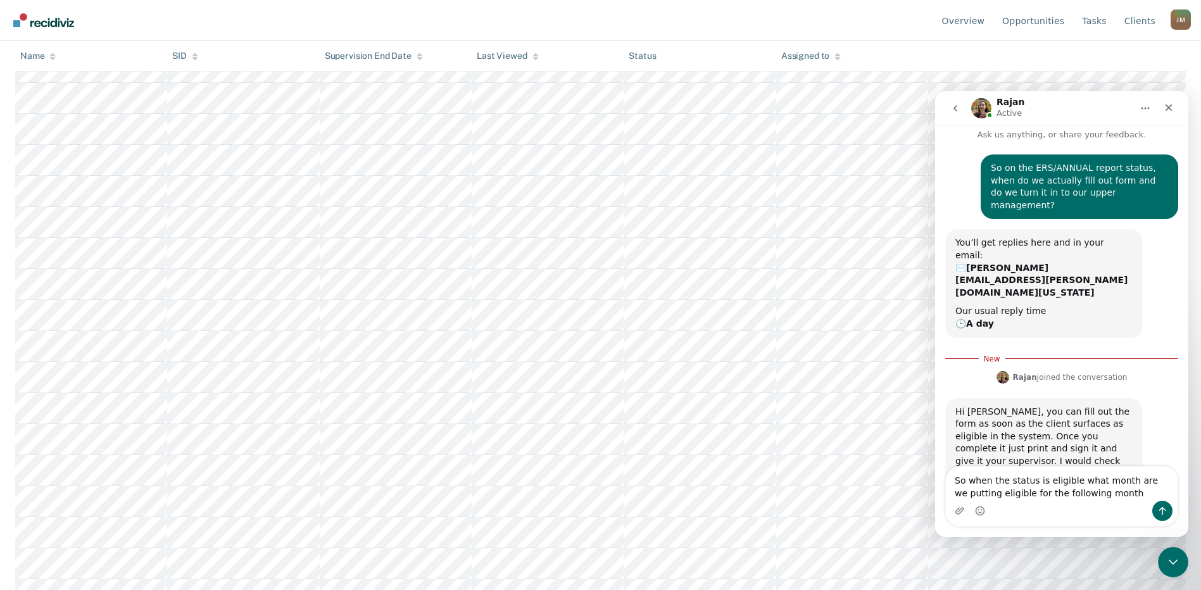
type textarea "So when the status is eligible what month are we putting eligible for the follo…"
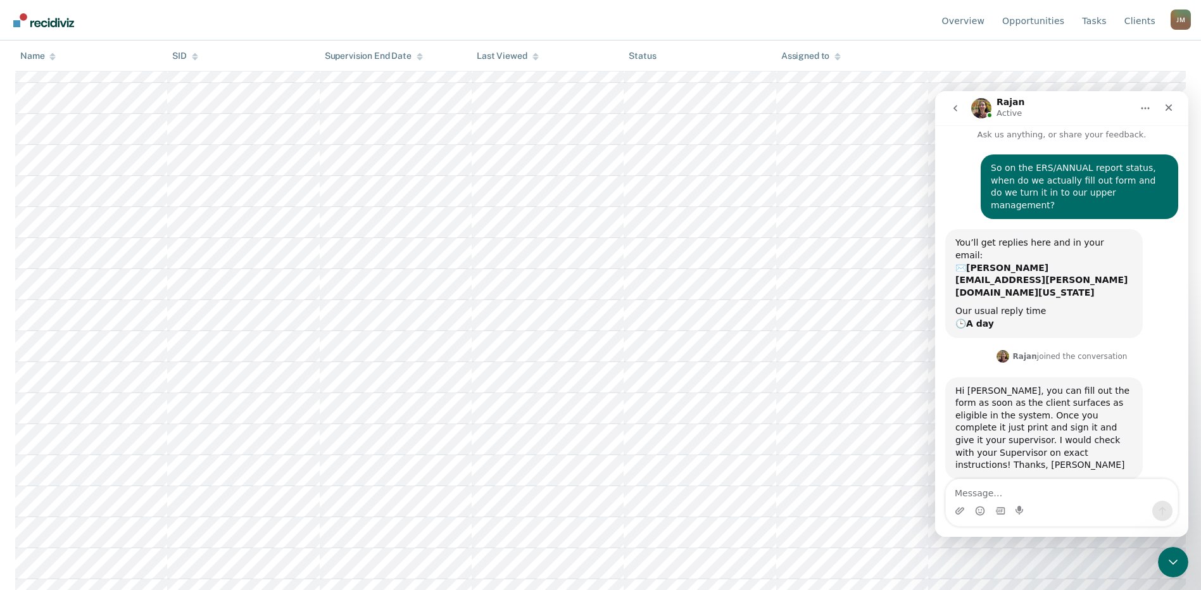
scroll to position [37, 0]
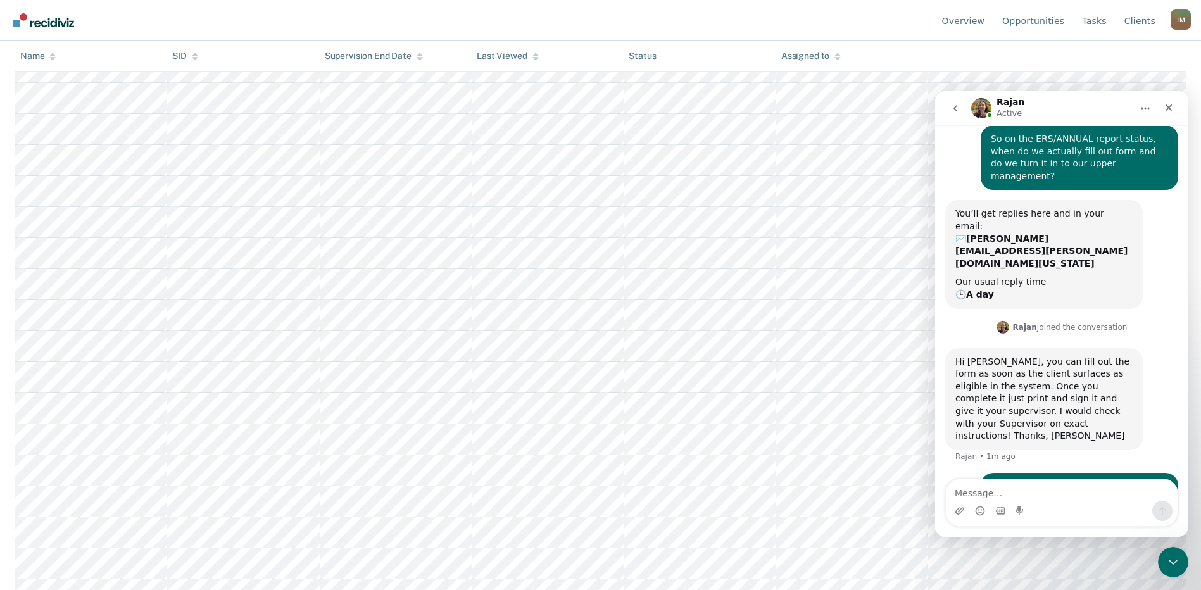
click at [702, 22] on nav "Overview Opportunities Tasks Client s [PERSON_NAME] [PERSON_NAME] Profile How i…" at bounding box center [600, 20] width 1181 height 40
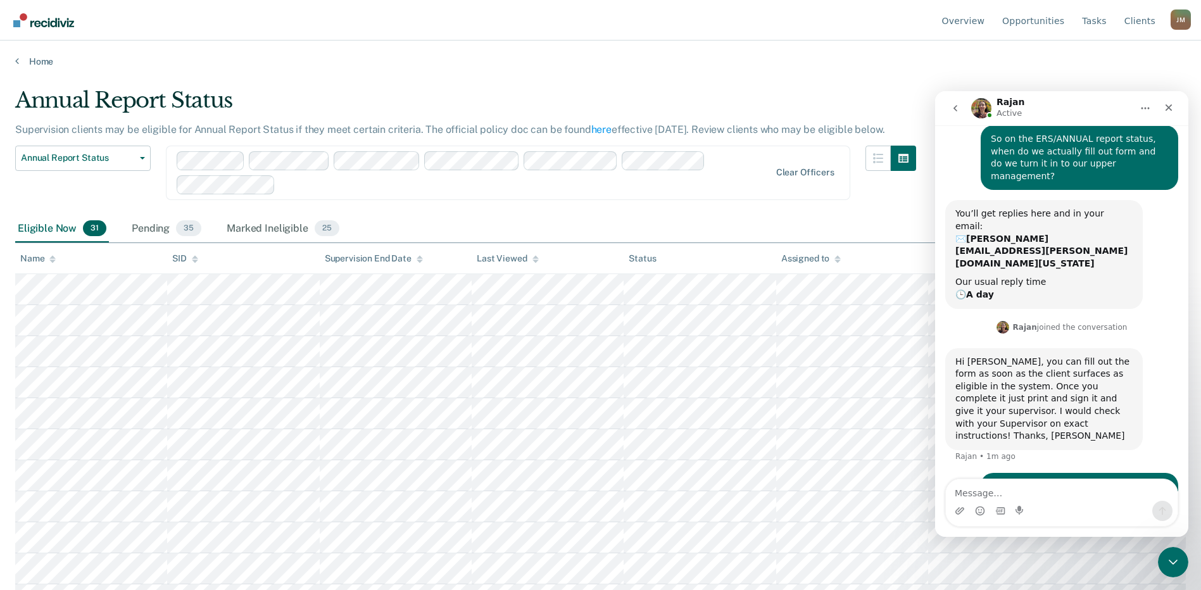
click at [633, 79] on main "Annual Report Status Supervision clients may be eligible for Annual Report Stat…" at bounding box center [600, 326] width 1201 height 519
click at [1169, 105] on icon "Close" at bounding box center [1169, 108] width 10 height 10
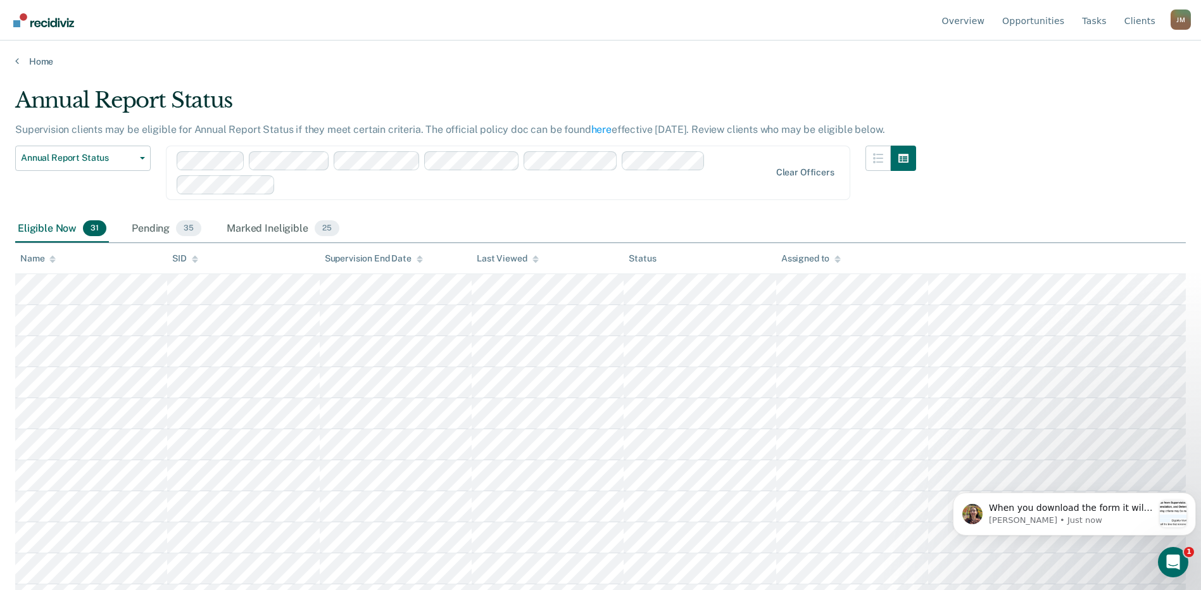
scroll to position [124, 0]
click at [1047, 512] on span "When you download the form it will pre-populate the eligible month at the top o…" at bounding box center [1071, 527] width 164 height 48
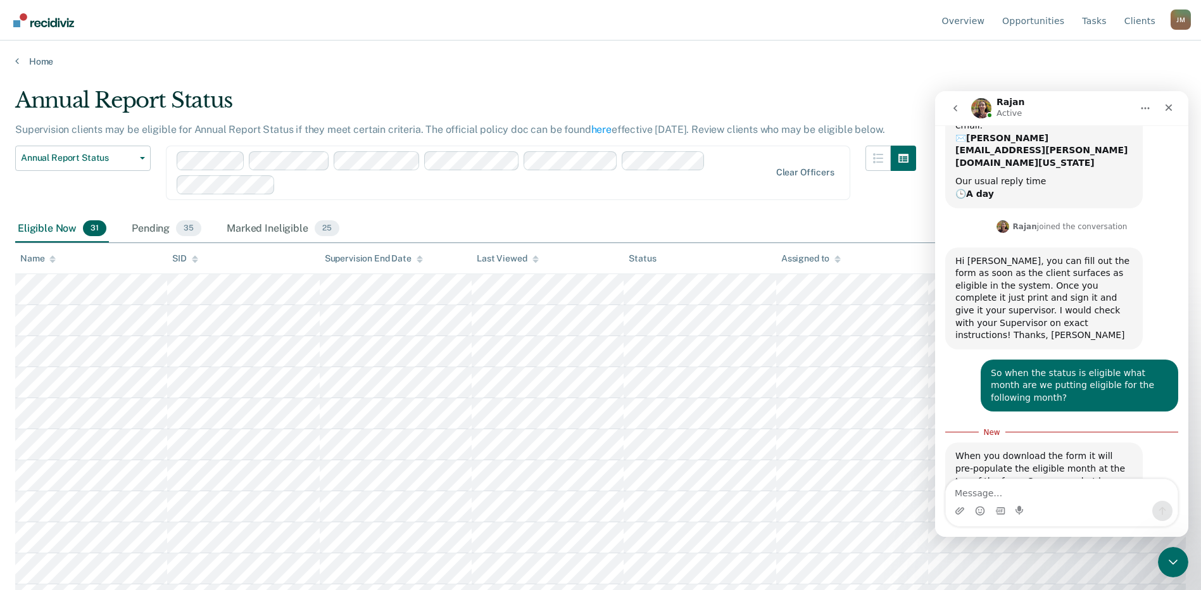
scroll to position [145, 0]
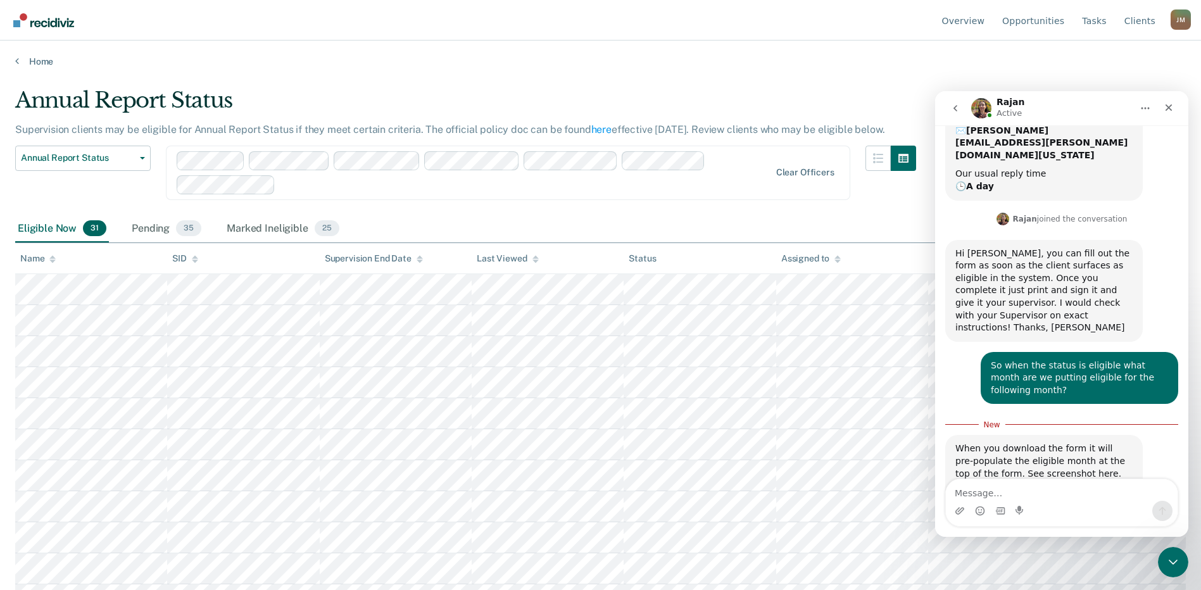
click at [1042, 480] on img "Rajan says…" at bounding box center [1041, 492] width 170 height 25
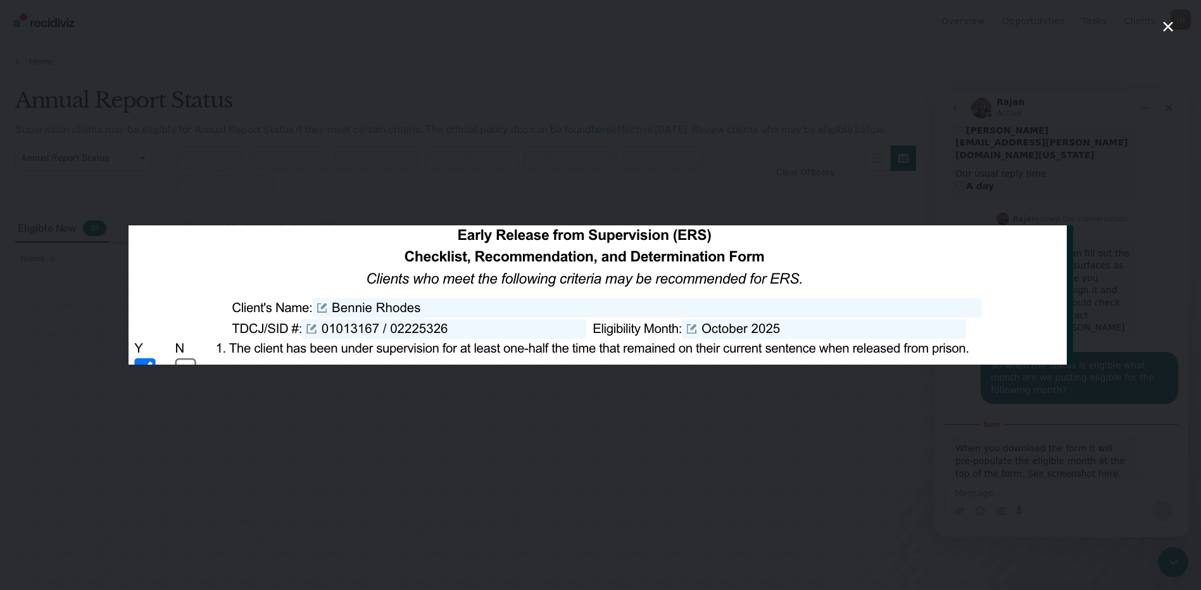
scroll to position [0, 0]
click at [1168, 25] on icon "Close" at bounding box center [1168, 26] width 15 height 15
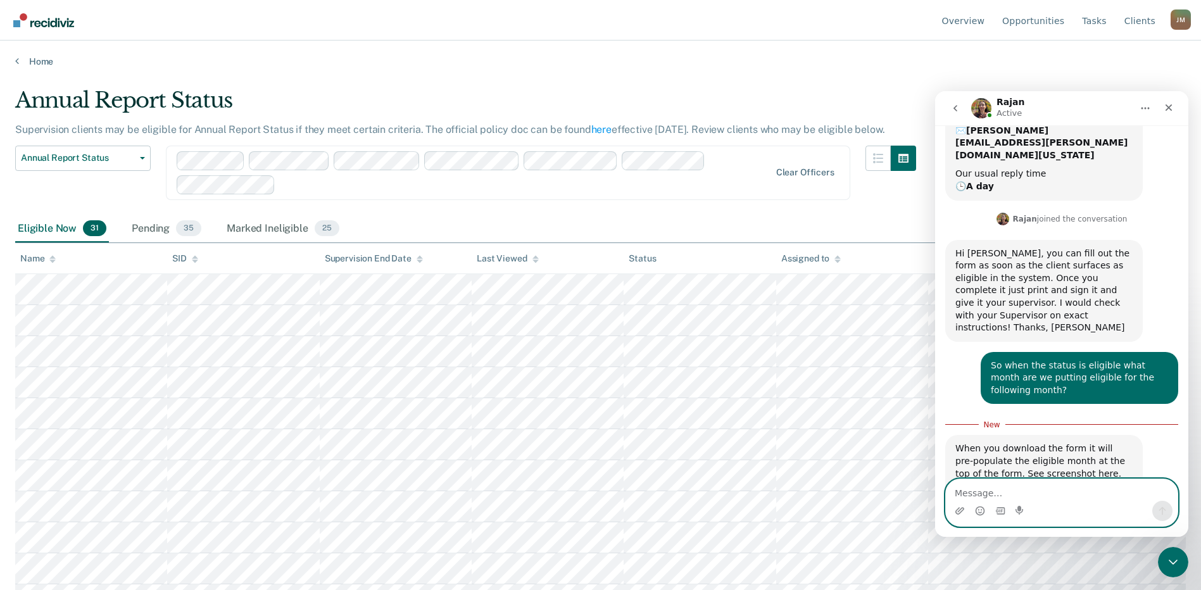
click at [1024, 491] on textarea "Message…" at bounding box center [1062, 490] width 232 height 22
type textarea "N"
type textarea "I"
type textarea "O"
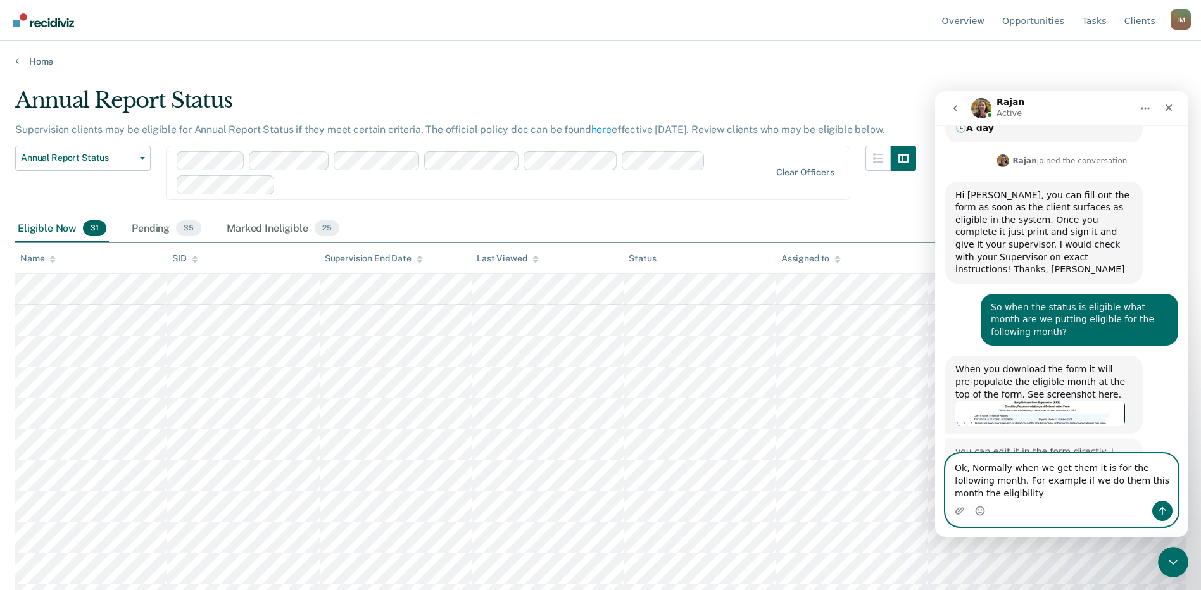
scroll to position [203, 0]
type textarea "Ok, Normally when we get them it is for the following month. For example if we …"
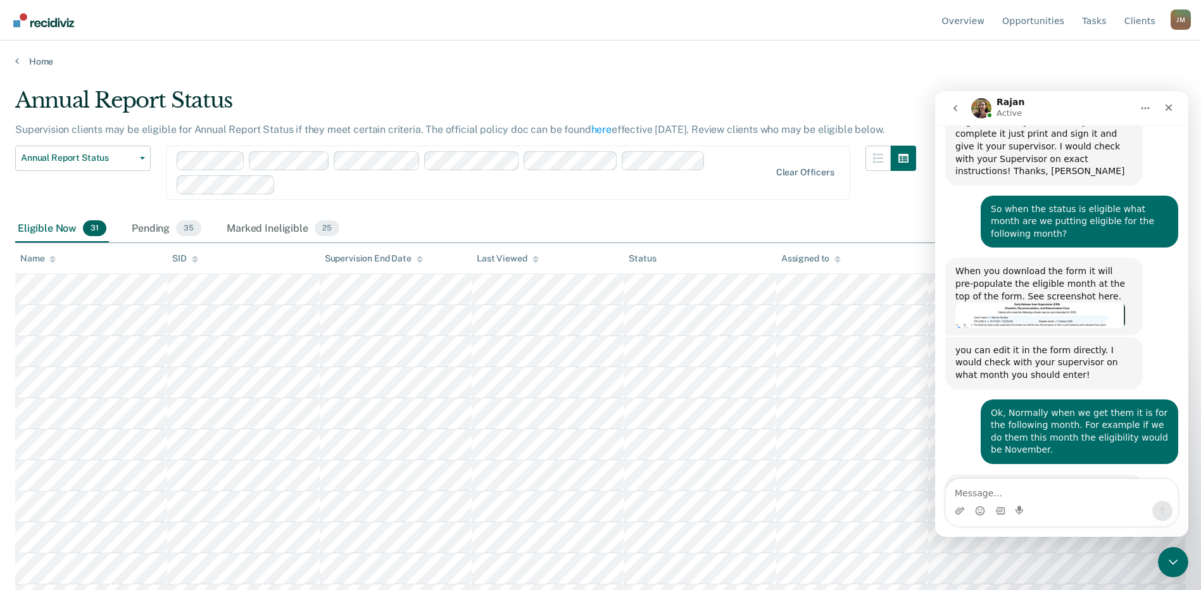
scroll to position [327, 0]
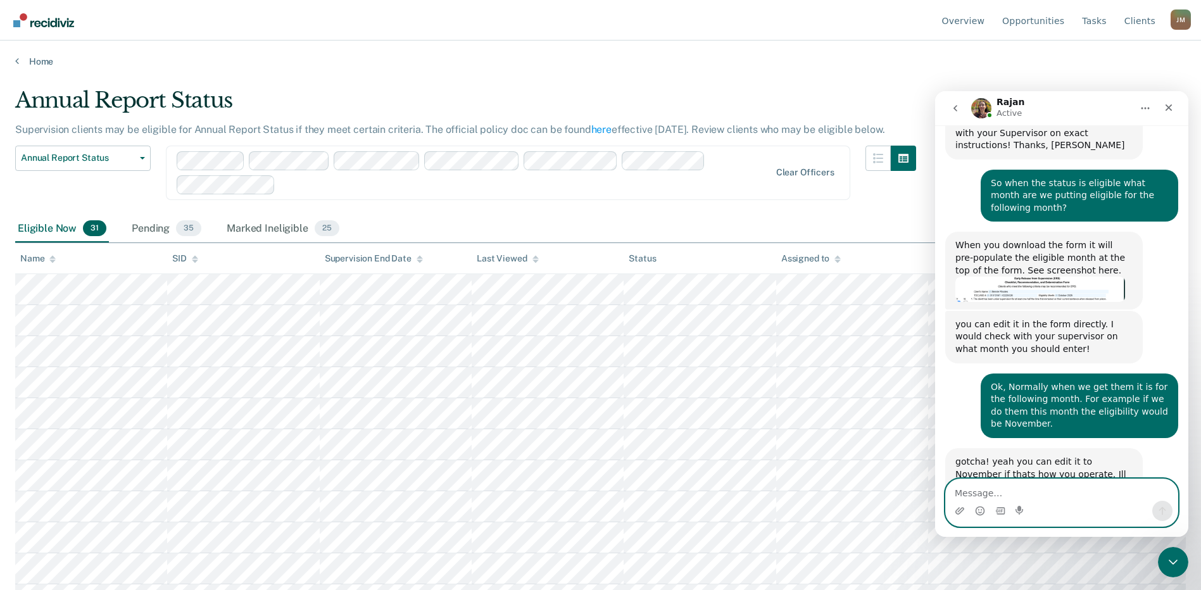
click at [992, 490] on textarea "Message…" at bounding box center [1062, 490] width 232 height 22
type textarea "Awesome"
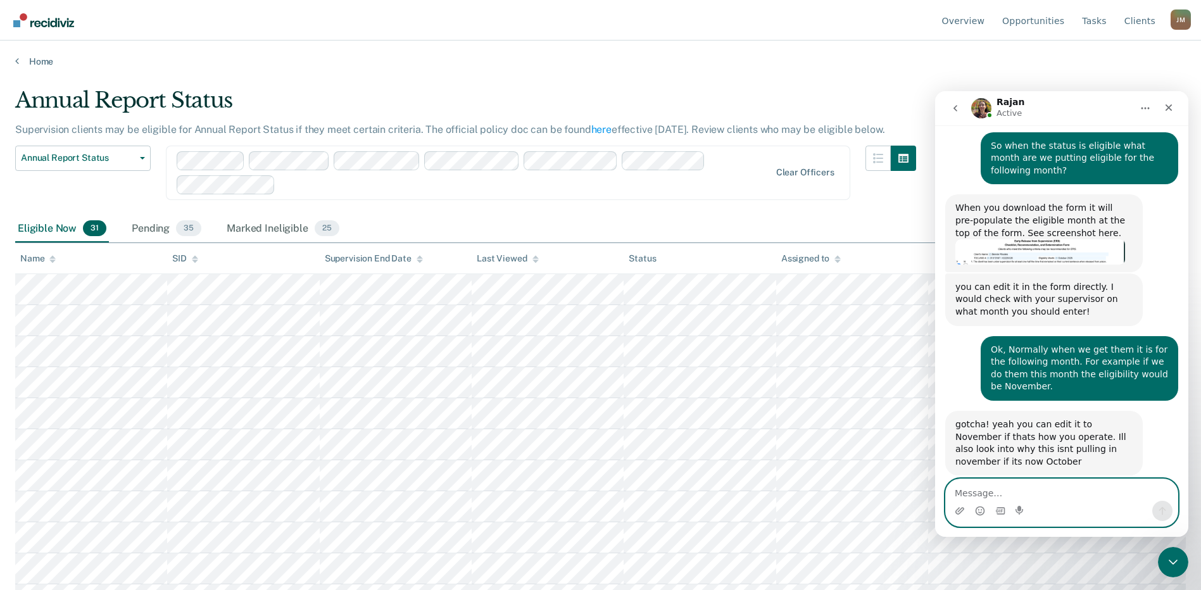
scroll to position [365, 0]
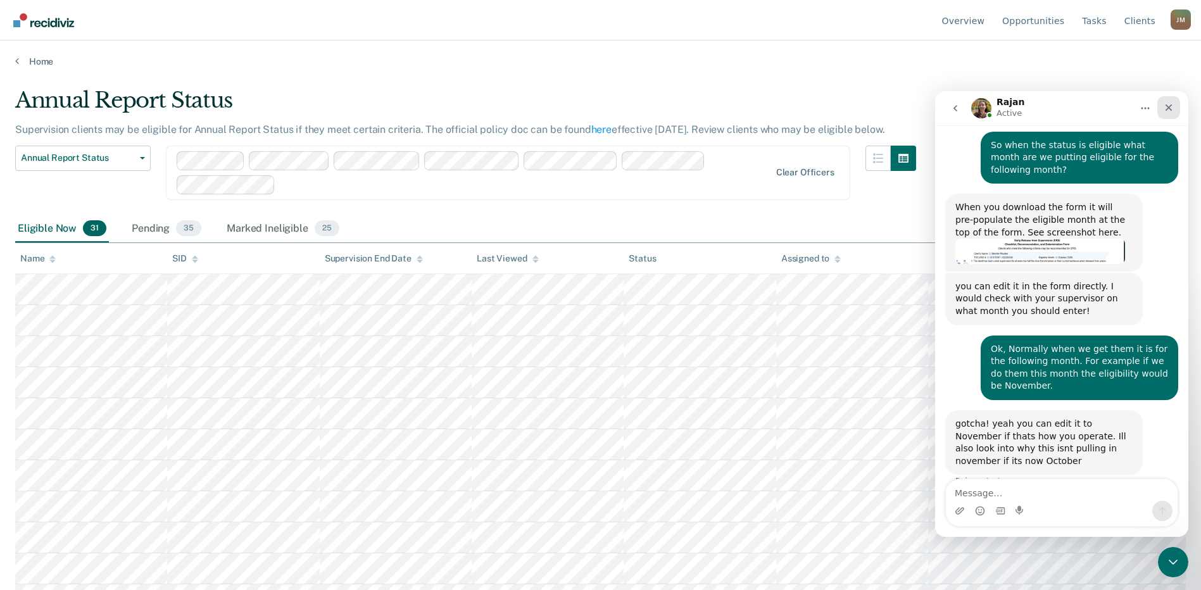
click at [1165, 106] on icon "Close" at bounding box center [1169, 108] width 10 height 10
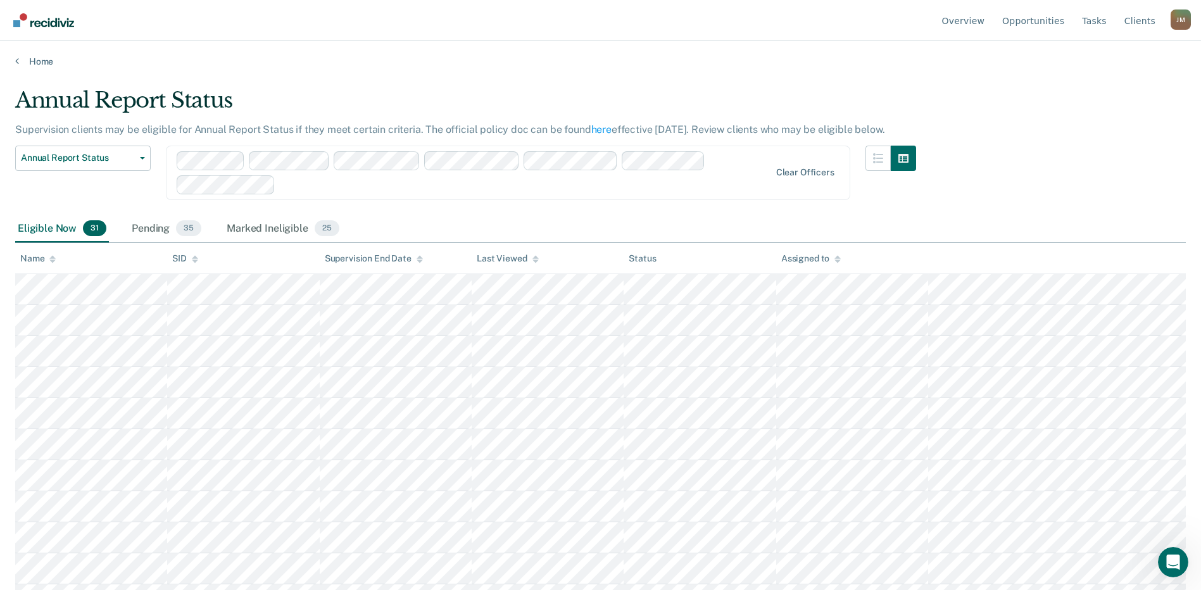
click at [114, 182] on div "Annual Report Status Early Release from Supervision Annual Report Status" at bounding box center [83, 181] width 136 height 70
click at [806, 256] on div "Assigned to" at bounding box center [811, 258] width 60 height 11
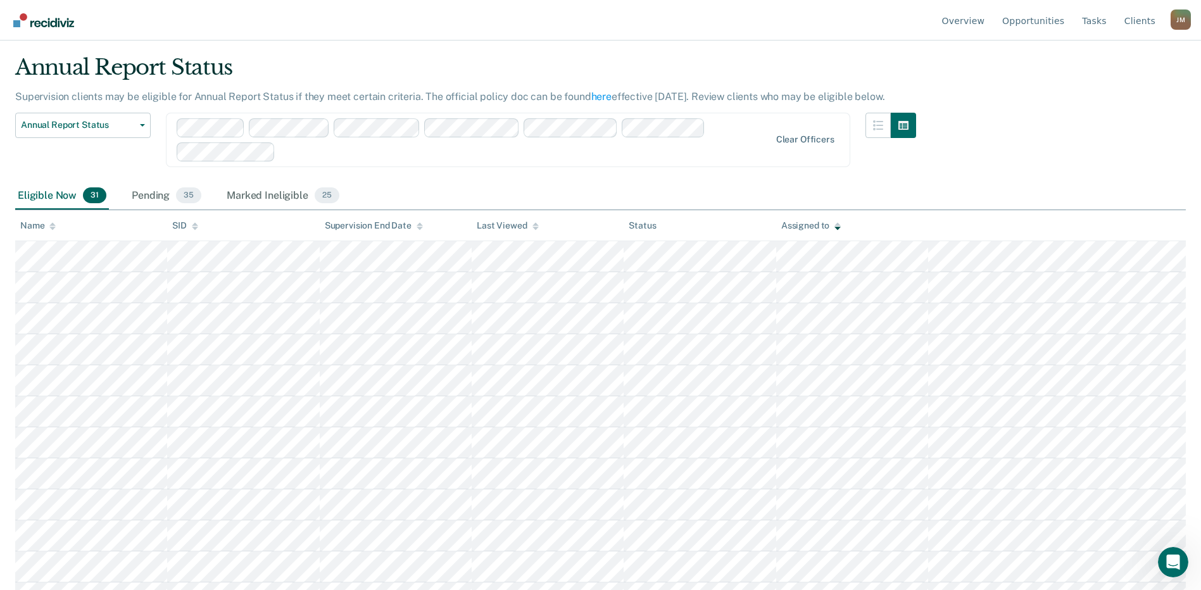
scroll to position [0, 0]
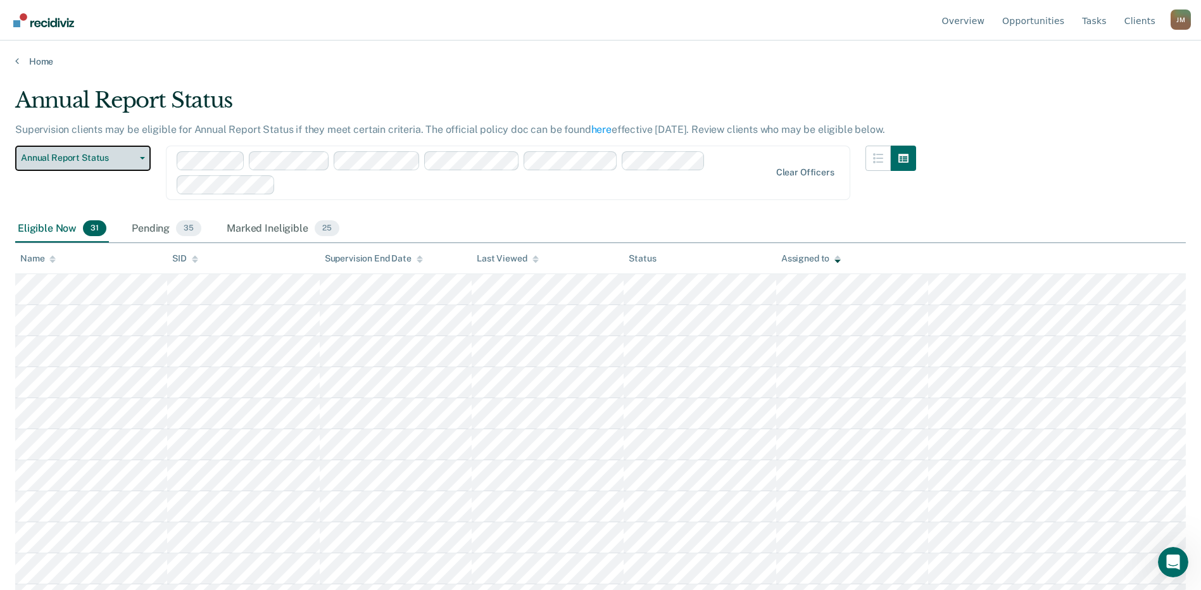
click at [142, 160] on button "Annual Report Status" at bounding box center [83, 158] width 136 height 25
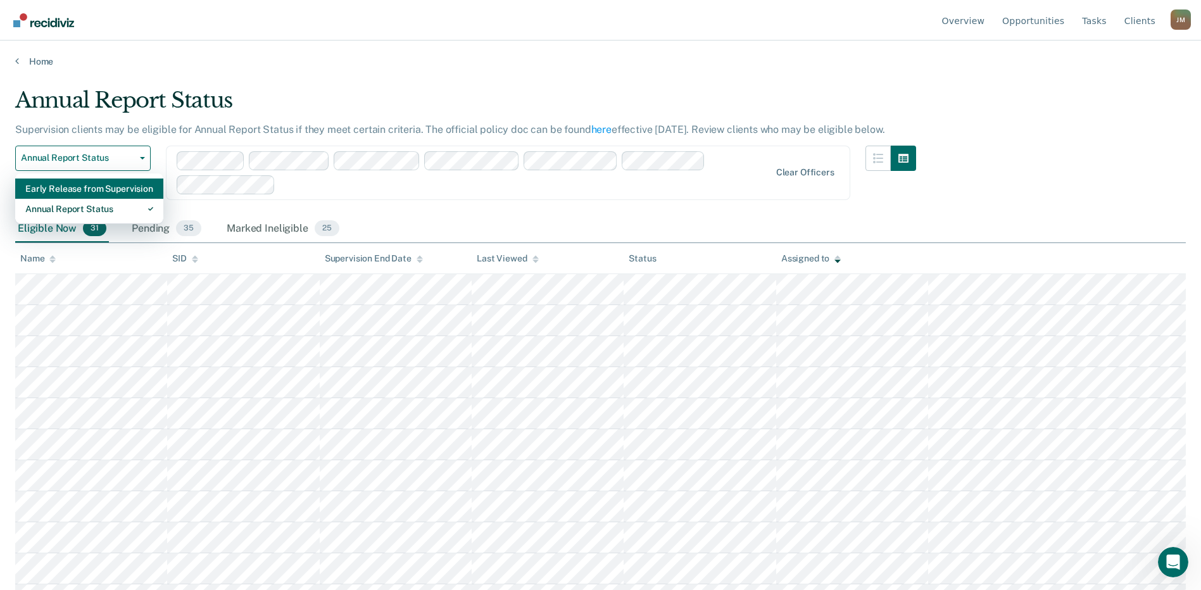
click at [97, 188] on div "Early Release from Supervision" at bounding box center [89, 189] width 128 height 20
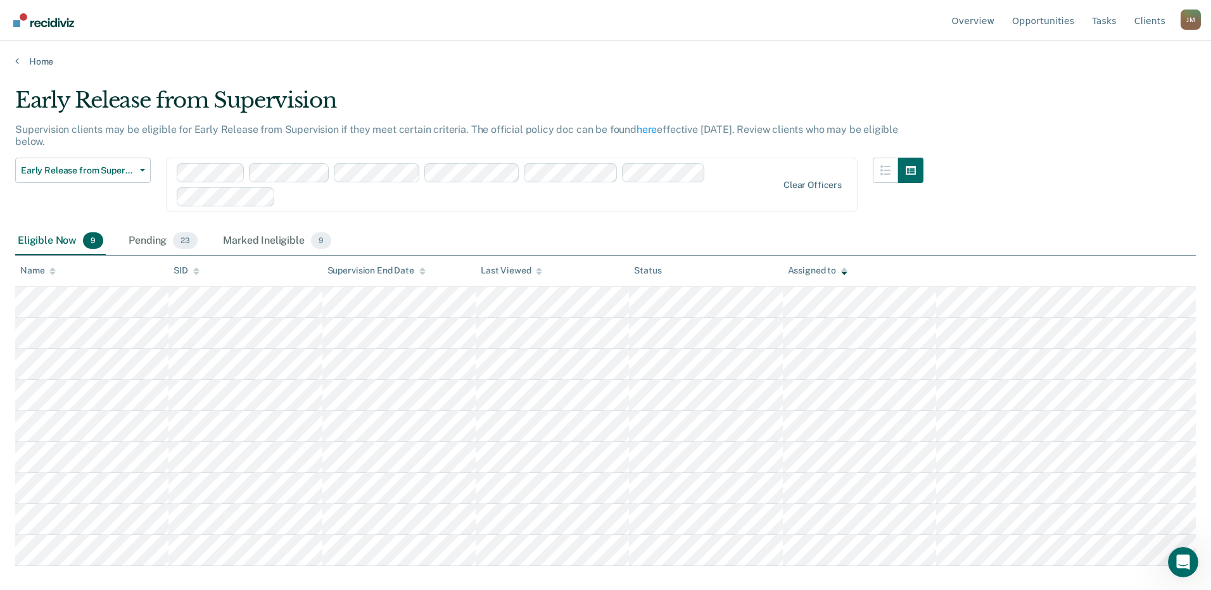
click at [844, 269] on icon at bounding box center [844, 269] width 6 height 3
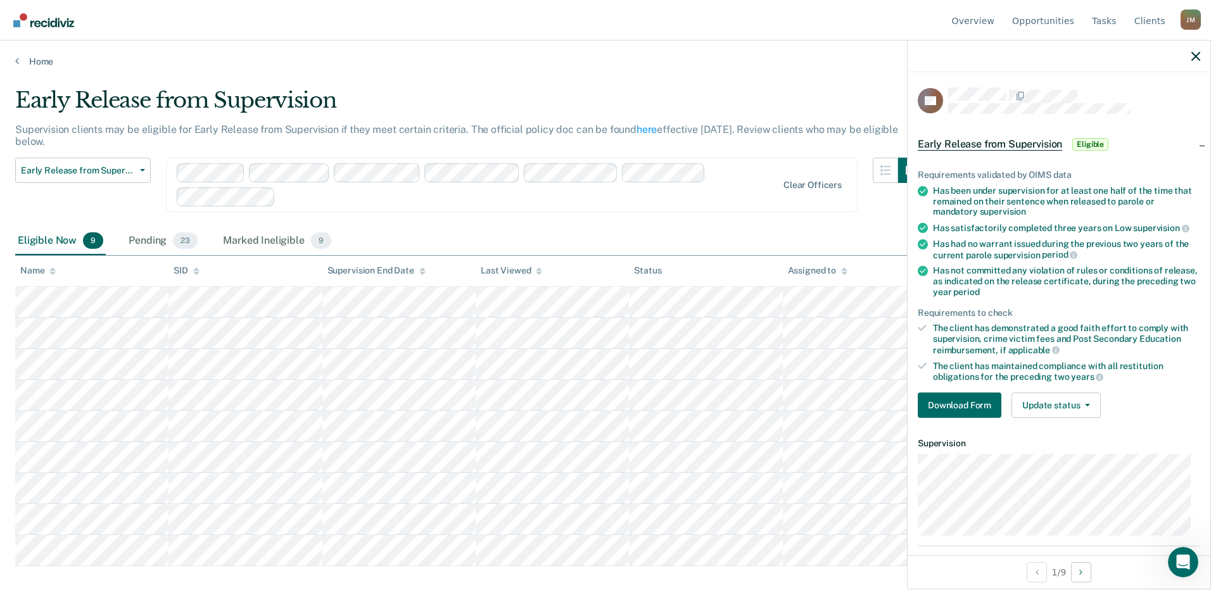
click at [844, 270] on icon at bounding box center [844, 269] width 6 height 3
click at [1198, 56] on icon "button" at bounding box center [1195, 56] width 9 height 9
click at [1197, 53] on icon "button" at bounding box center [1195, 56] width 9 height 9
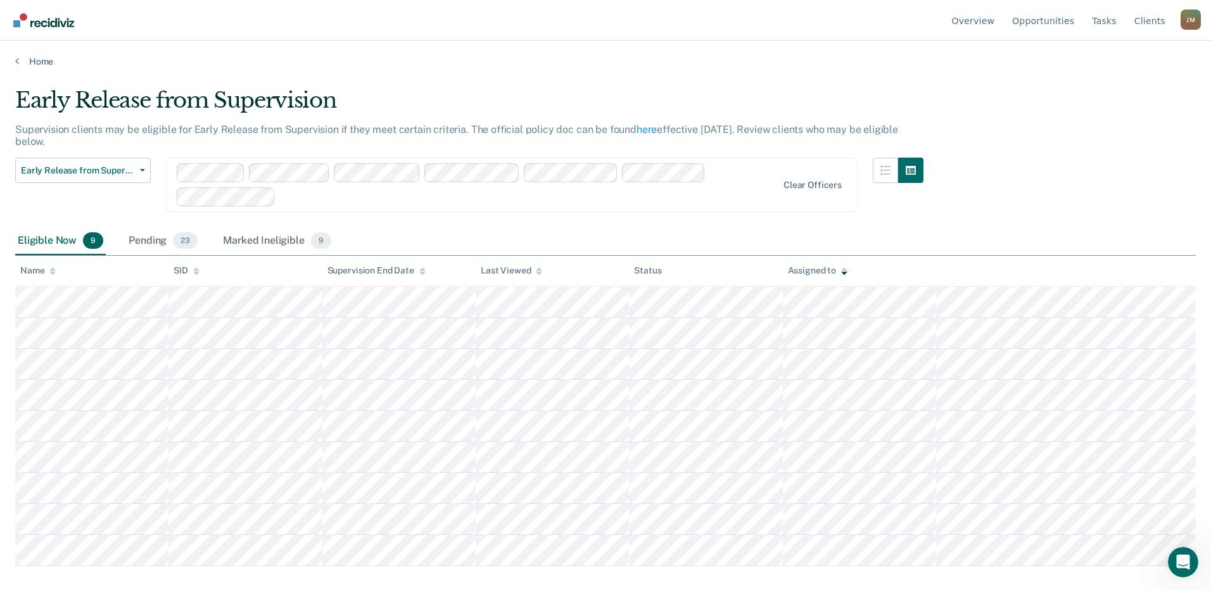
click at [845, 267] on icon at bounding box center [844, 271] width 6 height 8
click at [843, 274] on icon at bounding box center [844, 271] width 6 height 8
click at [136, 170] on span "button" at bounding box center [140, 170] width 10 height 3
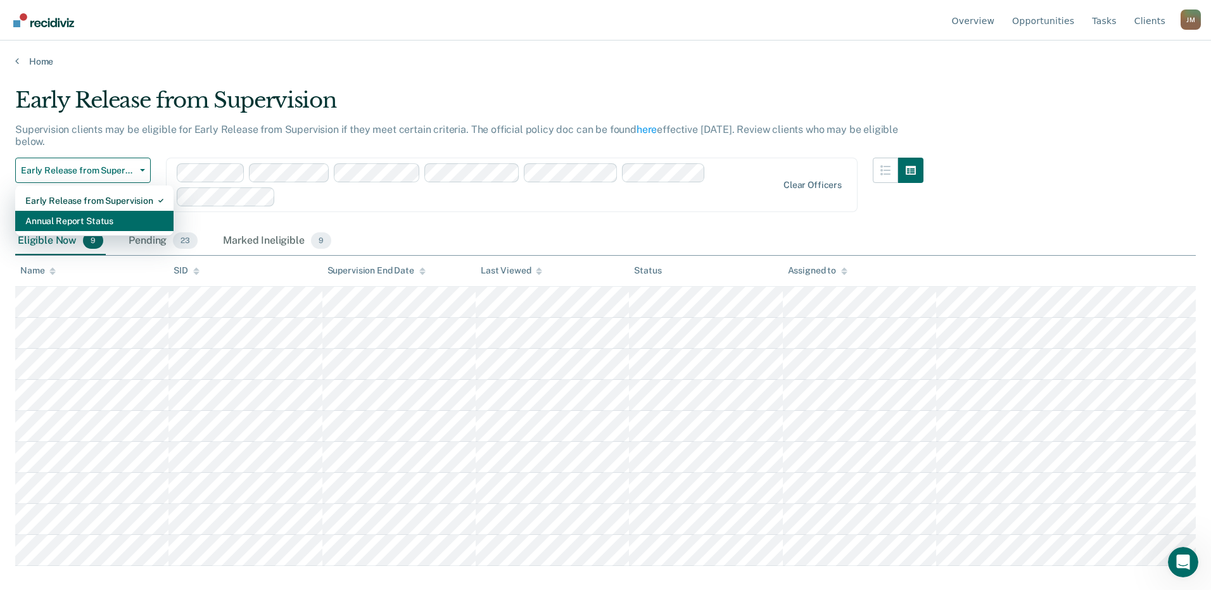
click at [68, 218] on div "Annual Report Status" at bounding box center [94, 221] width 138 height 20
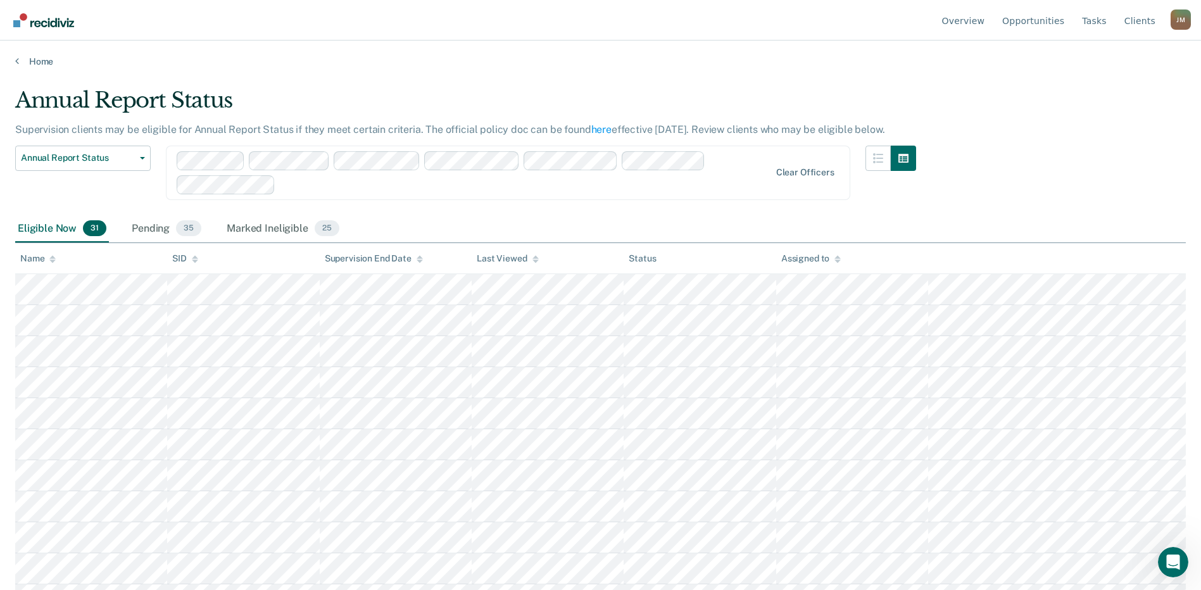
click at [833, 260] on div "Assigned to" at bounding box center [811, 258] width 60 height 11
click at [144, 159] on icon "button" at bounding box center [142, 158] width 5 height 3
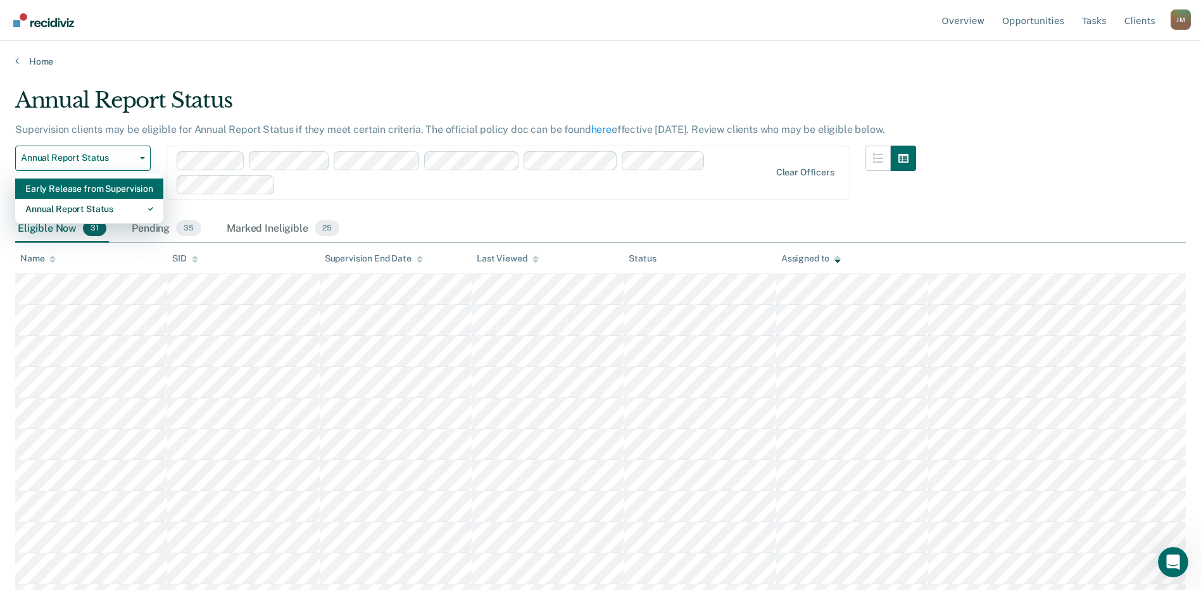
click at [75, 191] on div "Early Release from Supervision" at bounding box center [89, 189] width 128 height 20
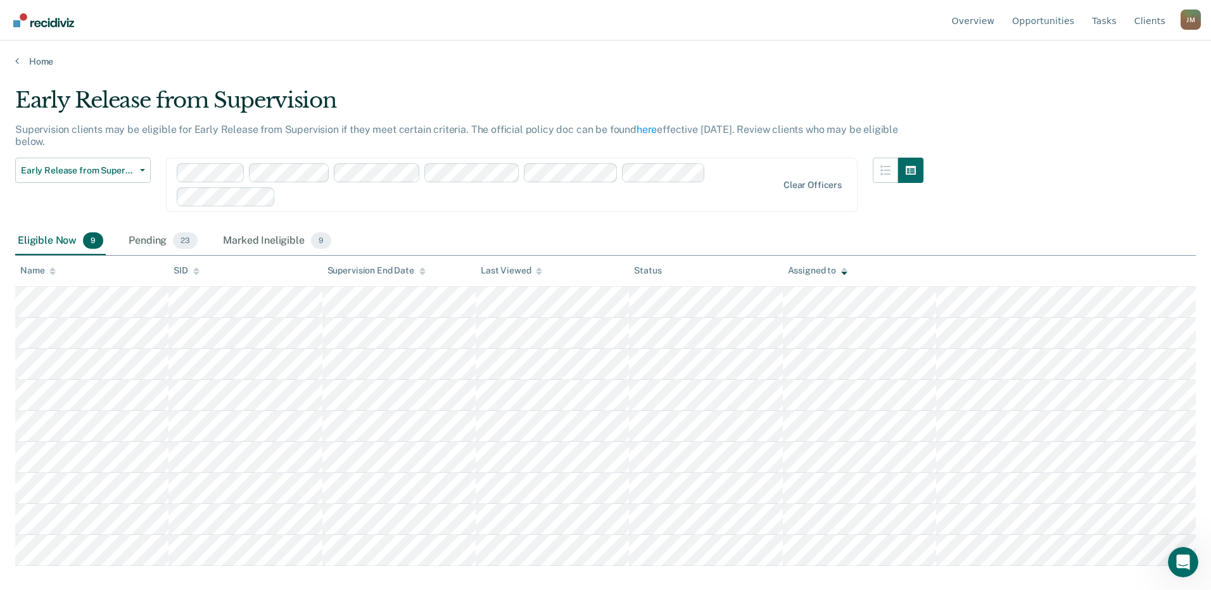
click at [842, 269] on icon at bounding box center [844, 271] width 6 height 8
click at [841, 270] on icon at bounding box center [844, 271] width 6 height 8
click at [842, 272] on icon at bounding box center [844, 273] width 6 height 3
click at [844, 270] on icon at bounding box center [844, 269] width 6 height 3
click at [1107, 18] on link "Tasks" at bounding box center [1104, 20] width 30 height 41
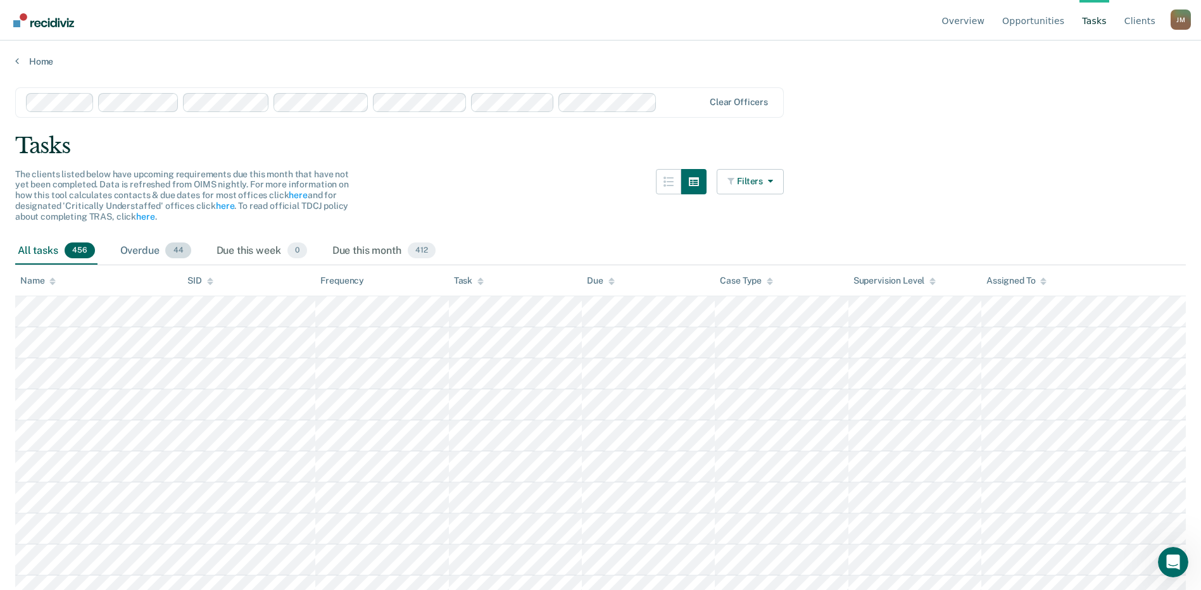
click at [132, 247] on div "Overdue 44" at bounding box center [156, 251] width 76 height 28
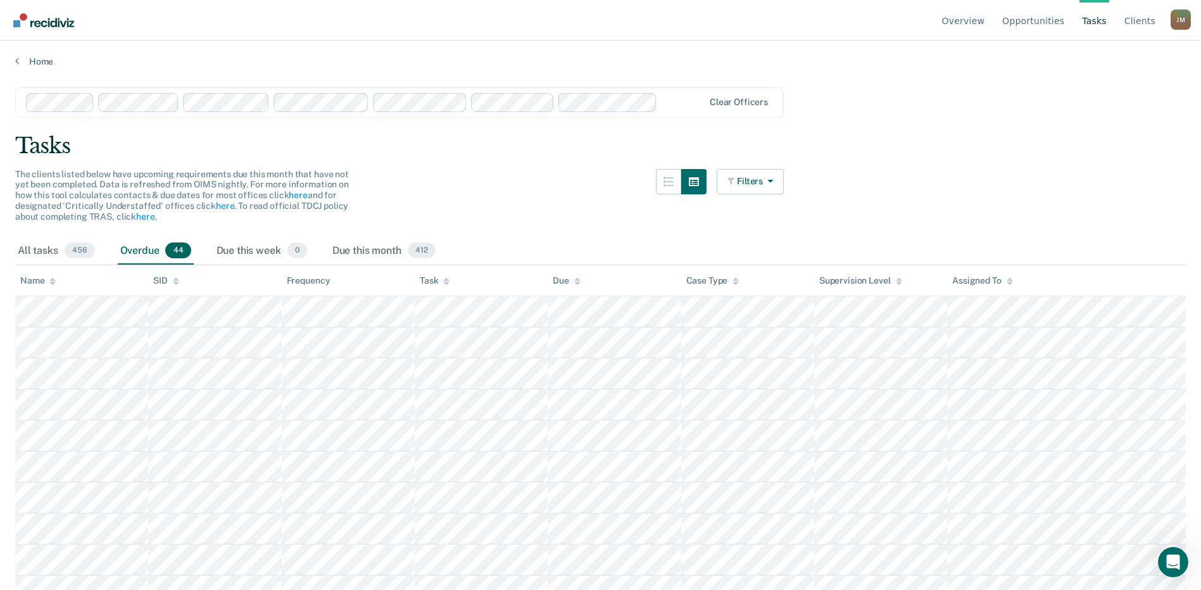
click at [1180, 18] on div "[PERSON_NAME]" at bounding box center [1181, 19] width 20 height 20
click at [983, 21] on link "Overview" at bounding box center [964, 20] width 48 height 41
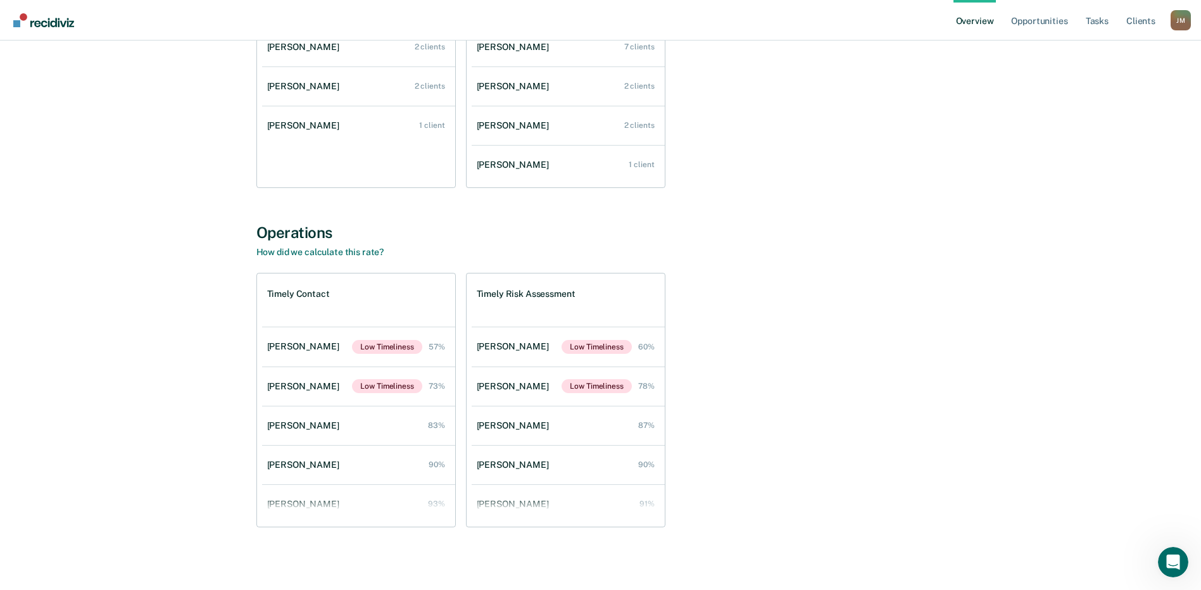
scroll to position [256, 0]
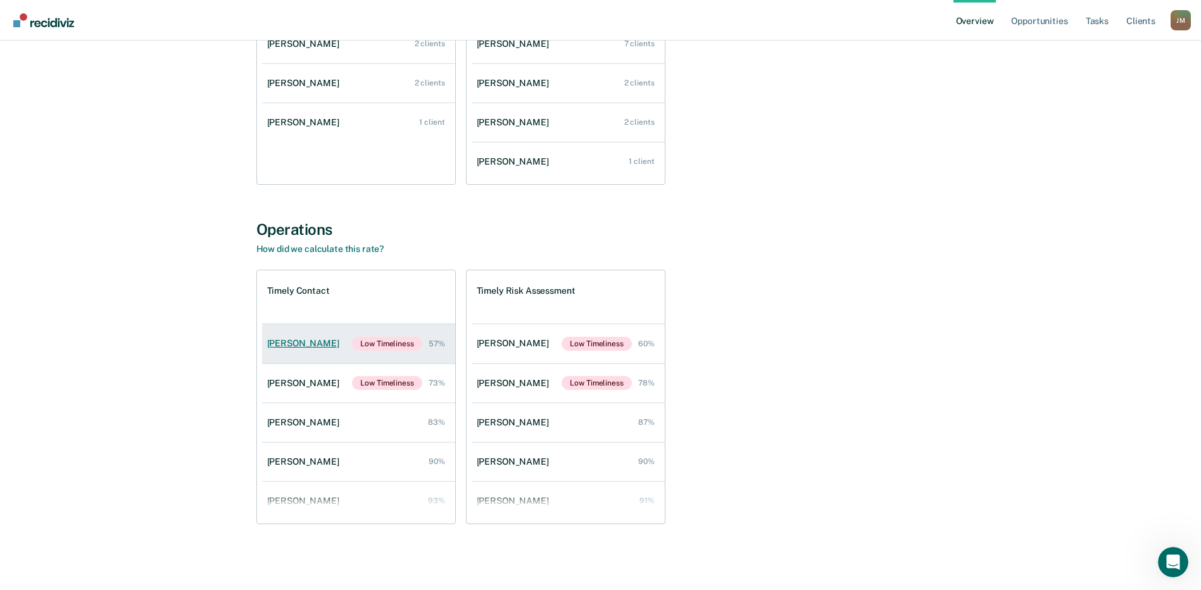
click at [298, 346] on div "[PERSON_NAME]" at bounding box center [305, 343] width 77 height 11
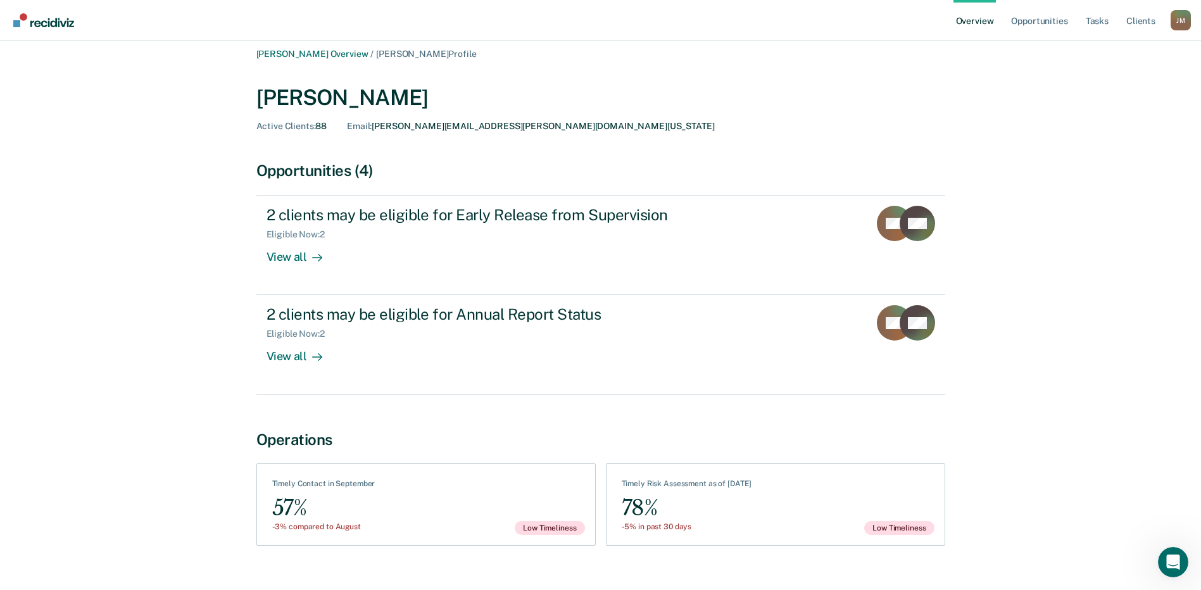
scroll to position [28, 0]
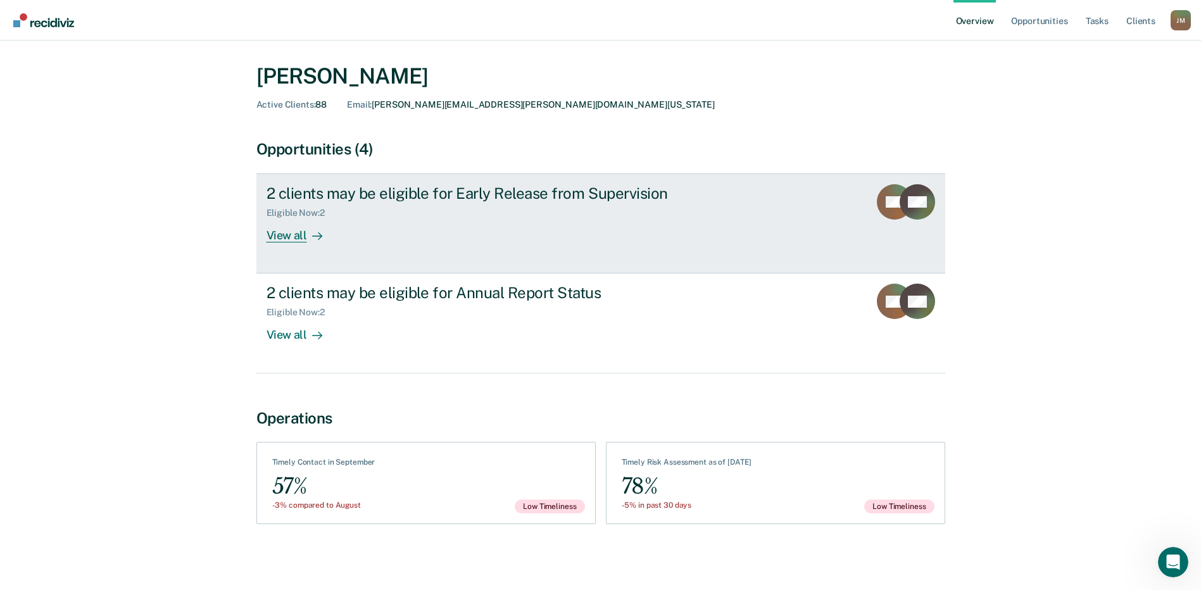
click at [289, 235] on div "View all" at bounding box center [302, 230] width 71 height 25
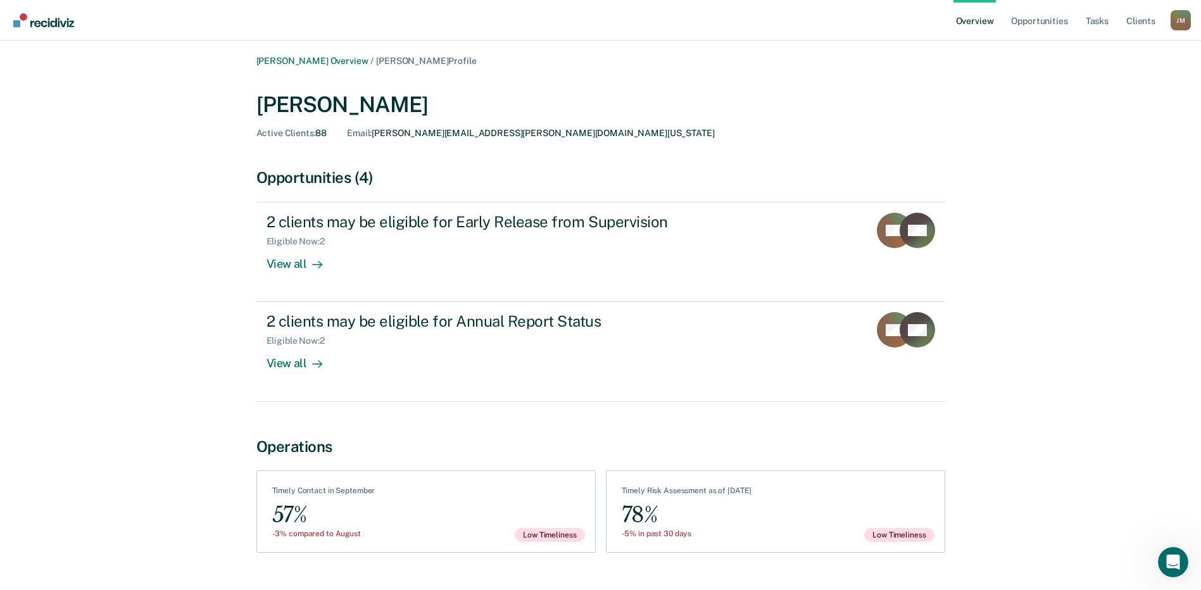
click at [976, 22] on link "Overview" at bounding box center [975, 20] width 43 height 41
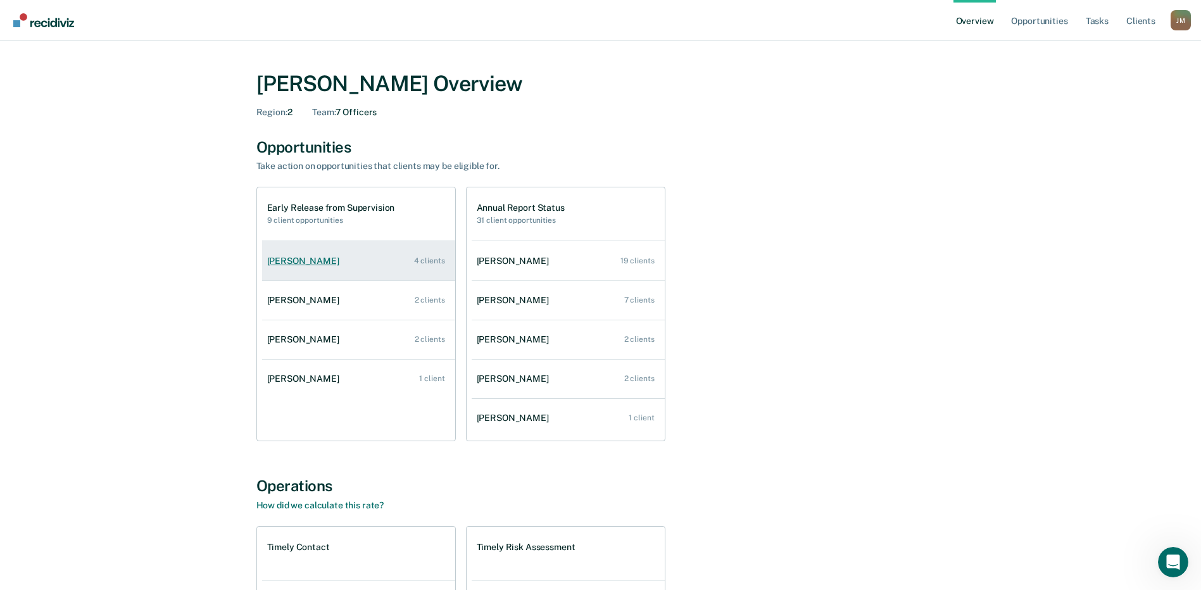
click at [284, 260] on div "[PERSON_NAME]" at bounding box center [305, 261] width 77 height 11
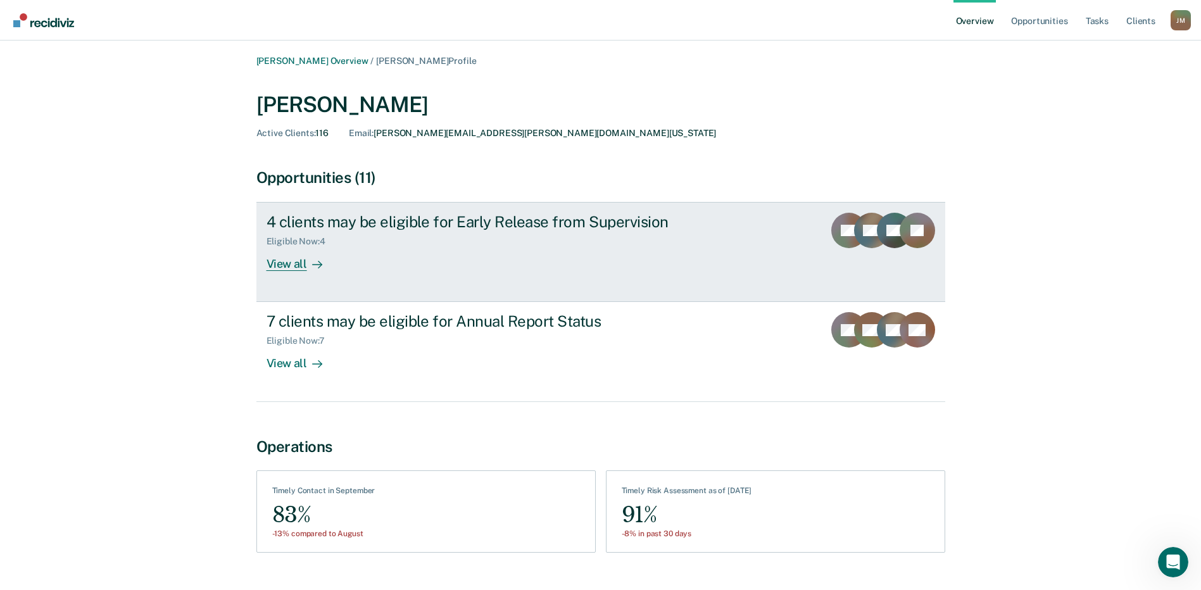
click at [279, 265] on div "View all" at bounding box center [302, 259] width 71 height 25
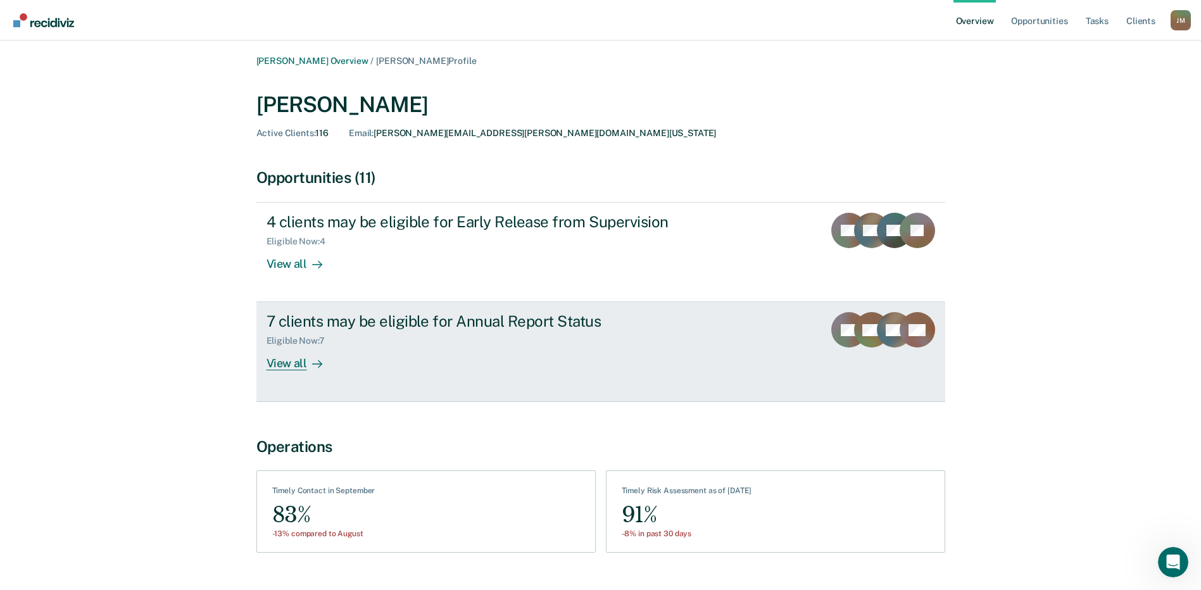
click at [369, 360] on div "7 clients may be eligible for Annual Report Status Eligible Now : 7 View all" at bounding box center [504, 341] width 475 height 58
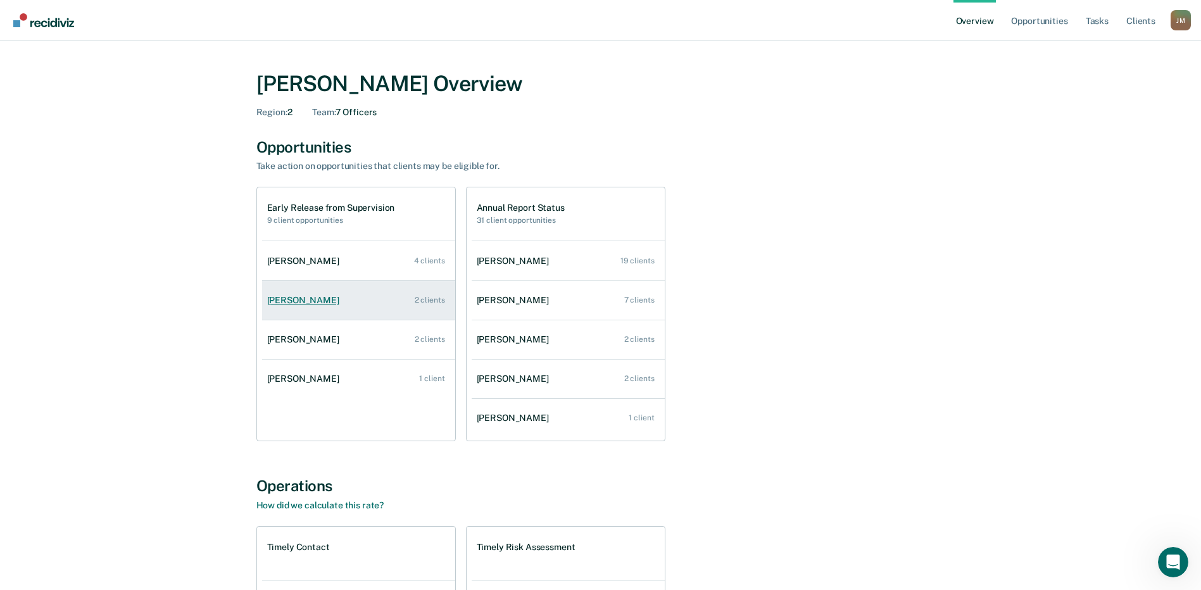
click at [279, 298] on div "[PERSON_NAME]" at bounding box center [305, 300] width 77 height 11
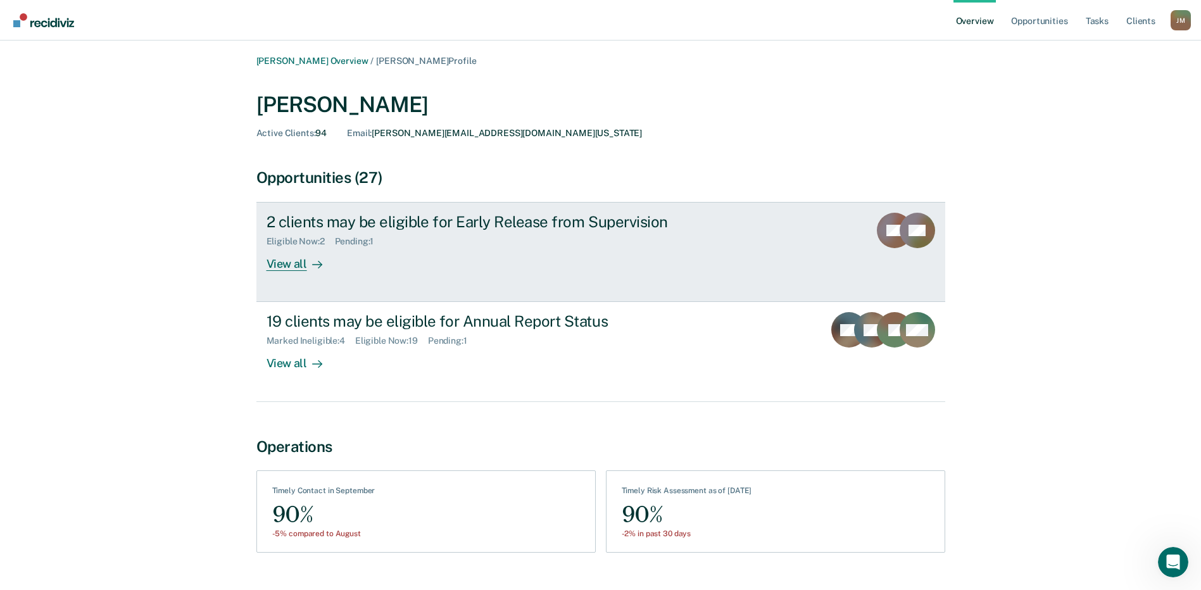
click at [337, 243] on div "Pending : 1" at bounding box center [359, 241] width 49 height 11
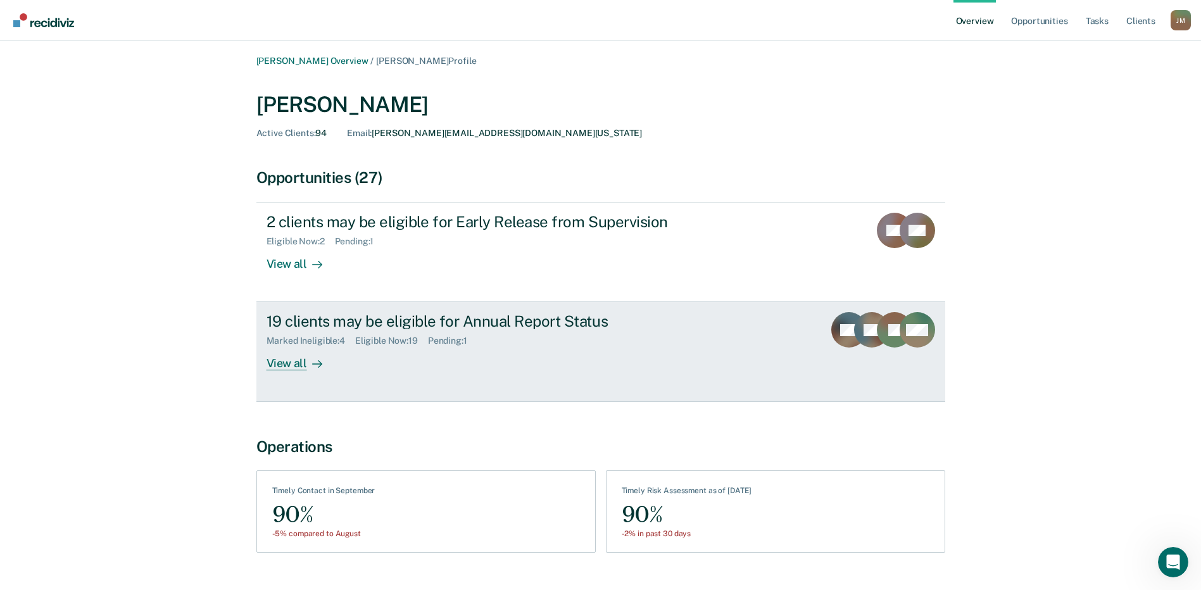
click at [321, 348] on div "View all" at bounding box center [302, 358] width 71 height 25
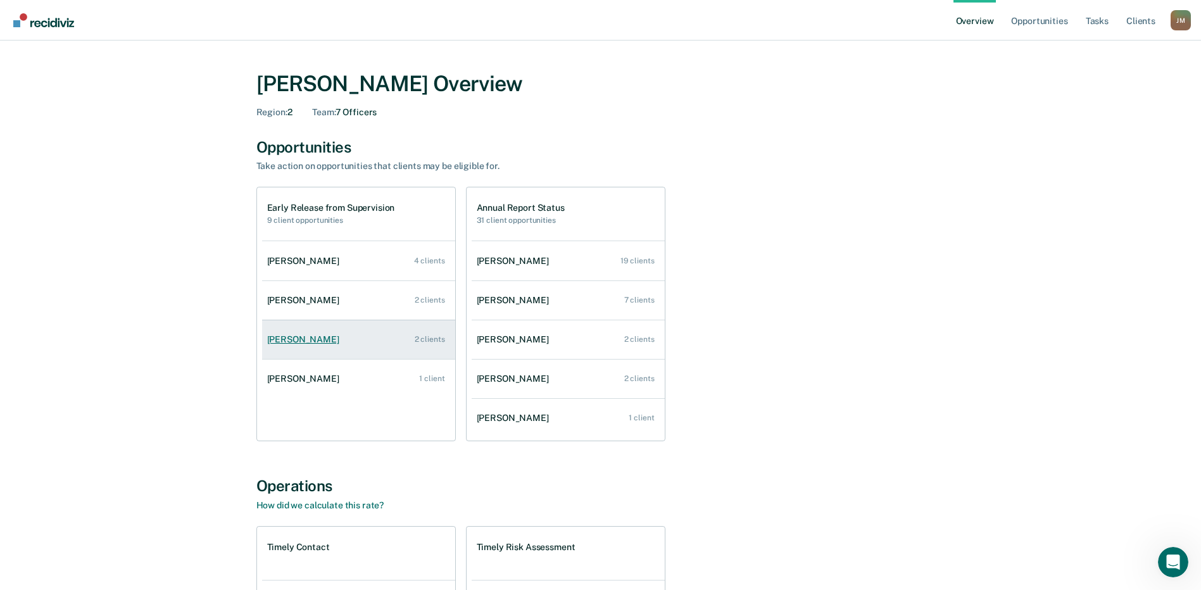
click at [281, 339] on div "[PERSON_NAME]" at bounding box center [305, 339] width 77 height 11
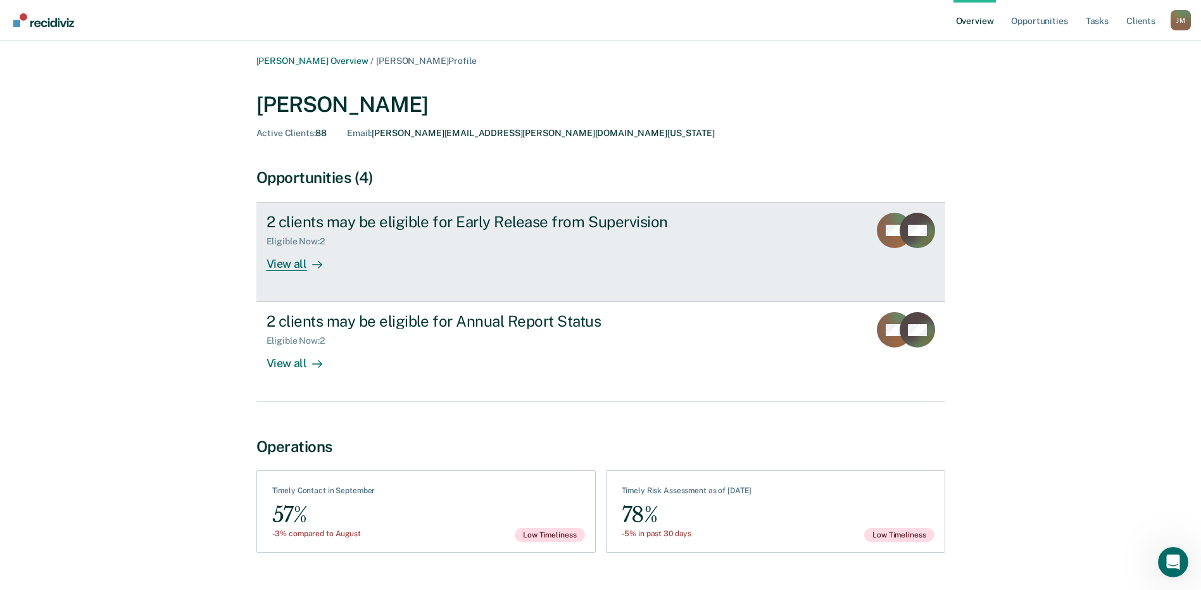
click at [345, 242] on div "Eligible Now : 2" at bounding box center [489, 239] width 445 height 16
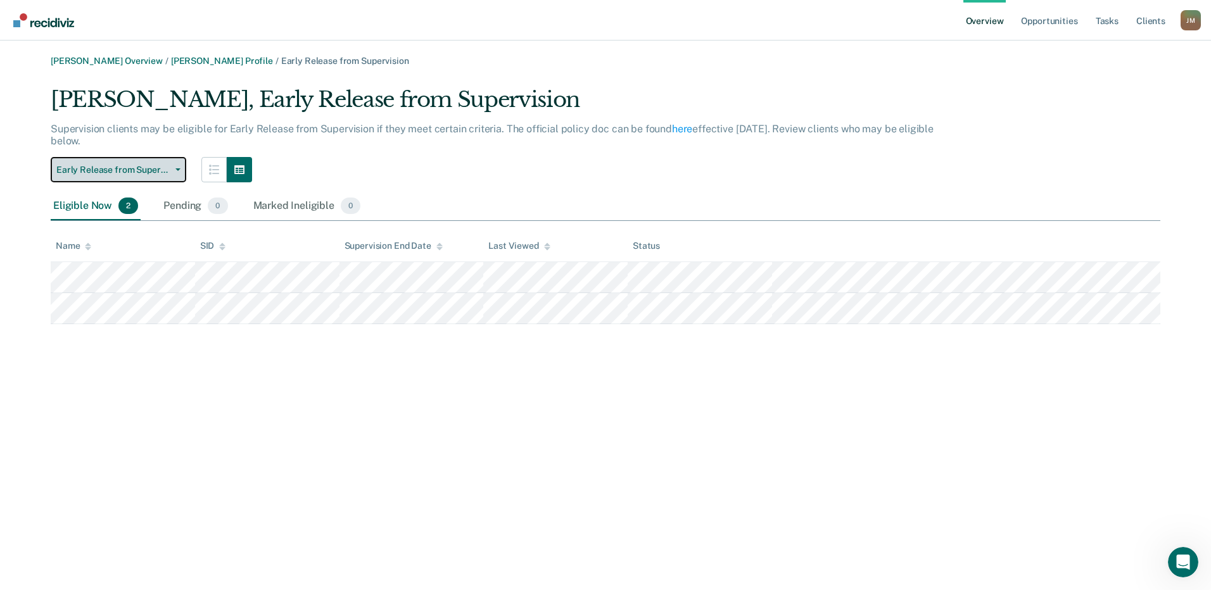
click at [175, 170] on icon "button" at bounding box center [177, 169] width 5 height 3
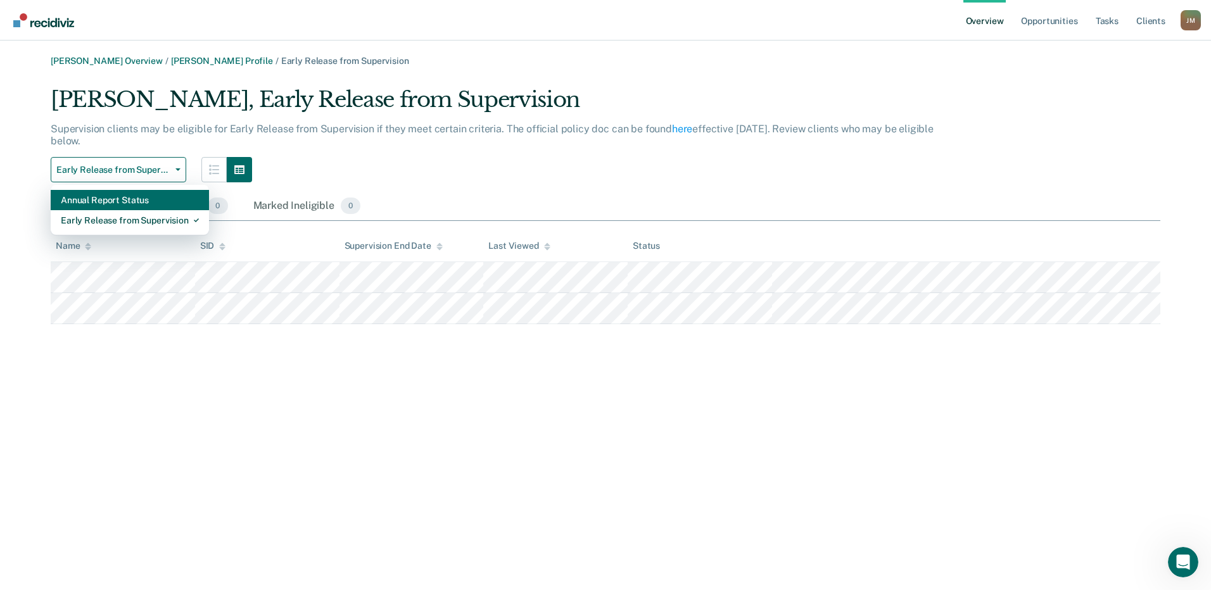
click at [99, 204] on div "Annual Report Status" at bounding box center [130, 200] width 138 height 20
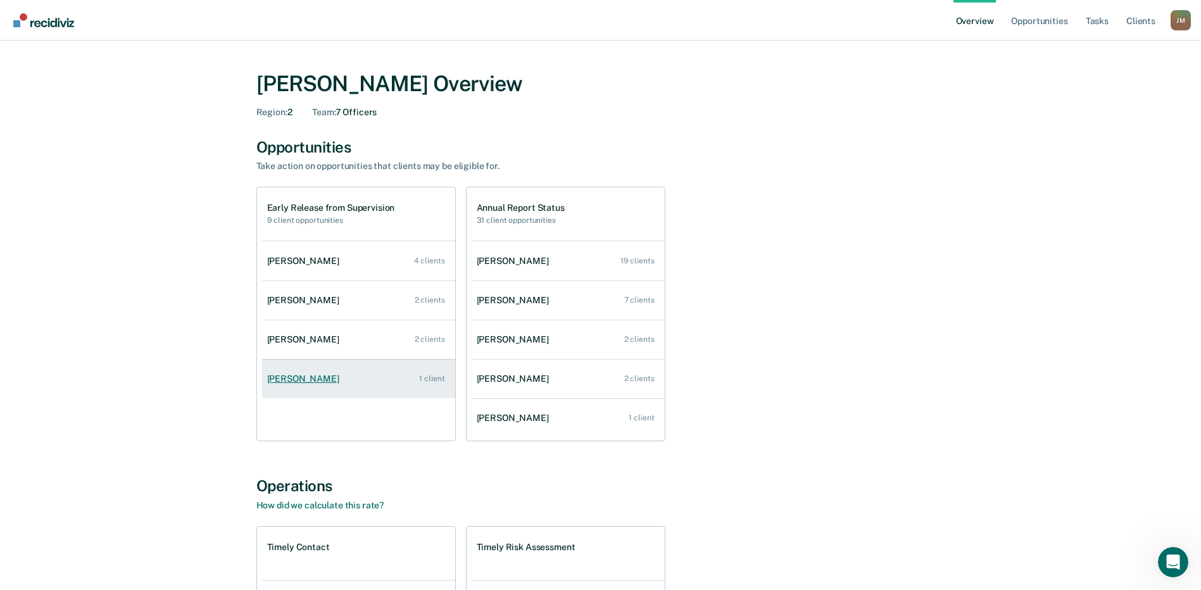
click at [296, 375] on div "[PERSON_NAME]" at bounding box center [305, 379] width 77 height 11
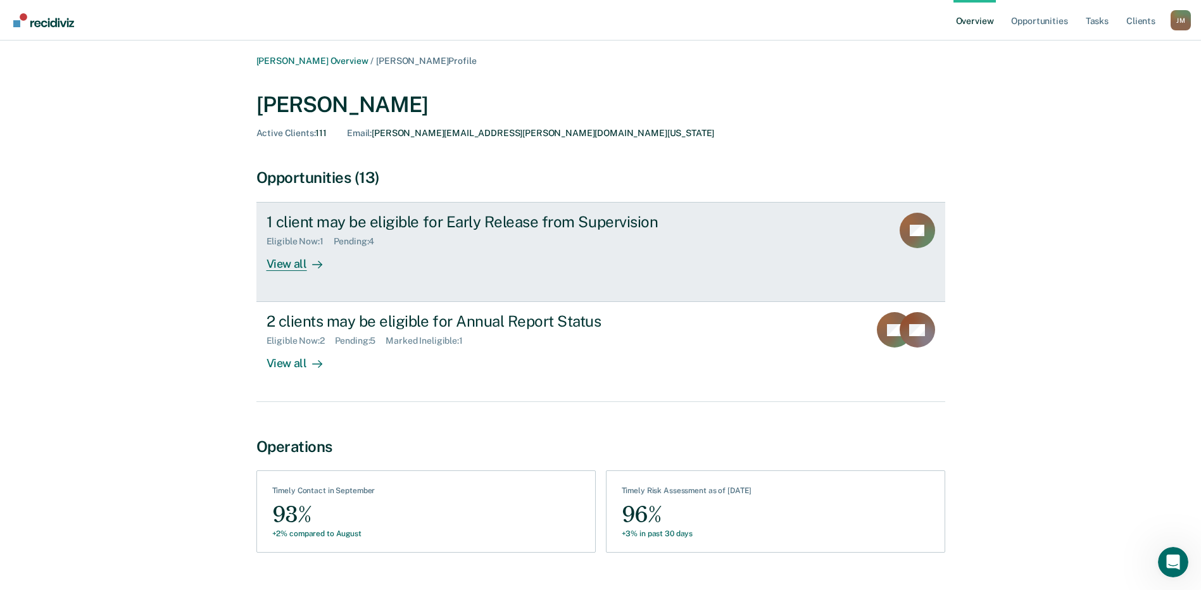
click at [313, 250] on div "View all" at bounding box center [302, 259] width 71 height 25
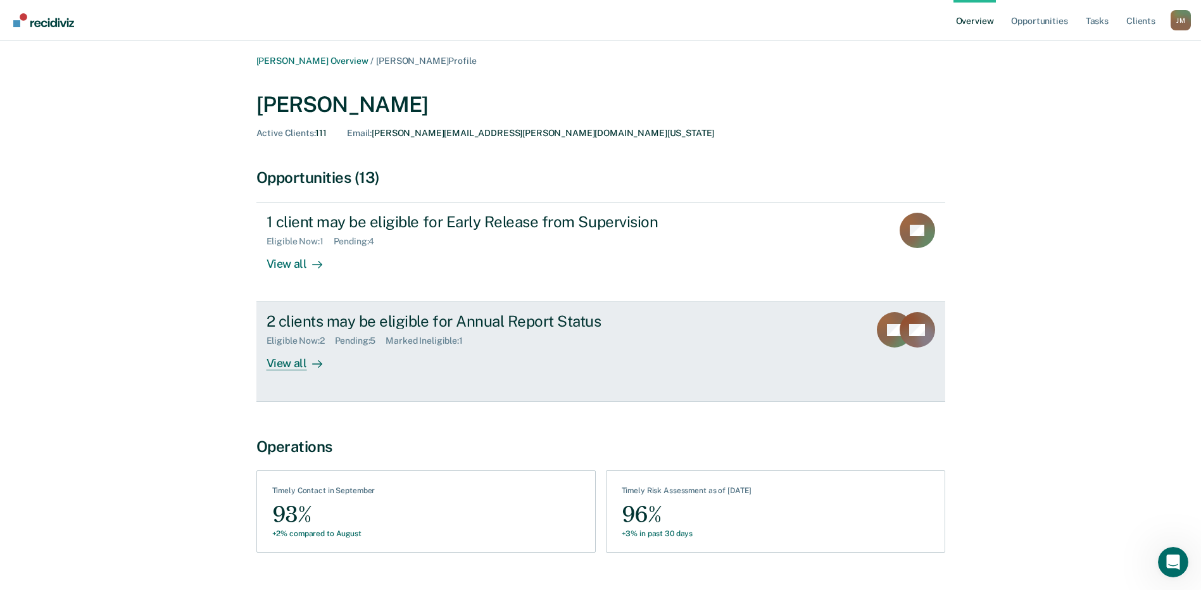
click at [305, 373] on link "2 clients may be eligible for Annual Report Status Eligible Now : 2 Pending : 5…" at bounding box center [600, 351] width 689 height 99
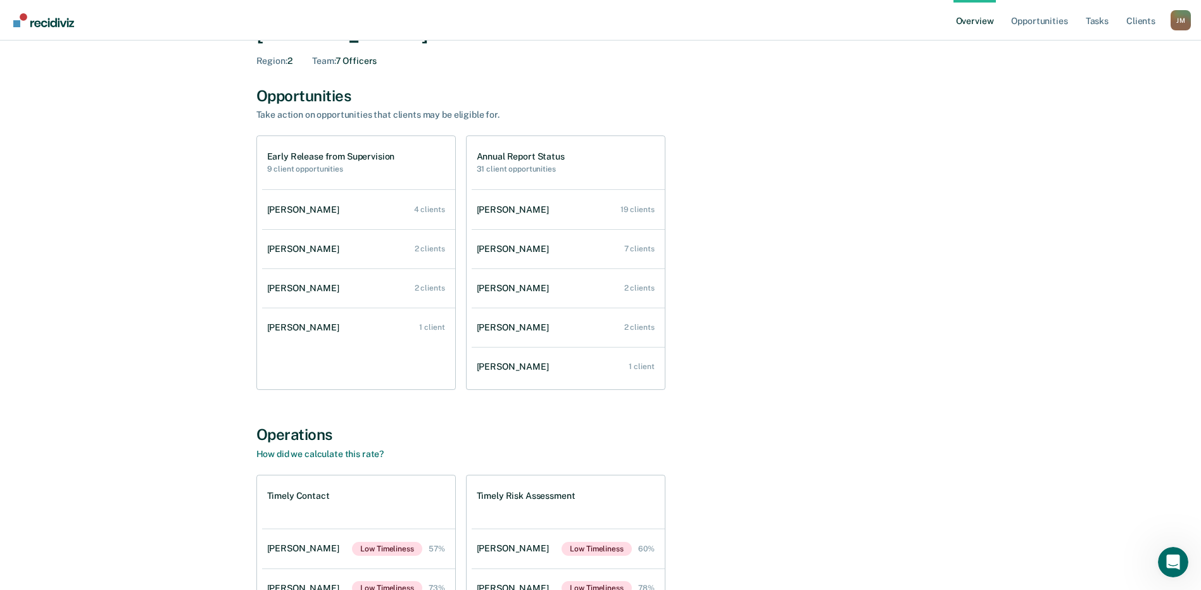
scroll to position [256, 0]
